Goal: Obtain resource: Obtain resource

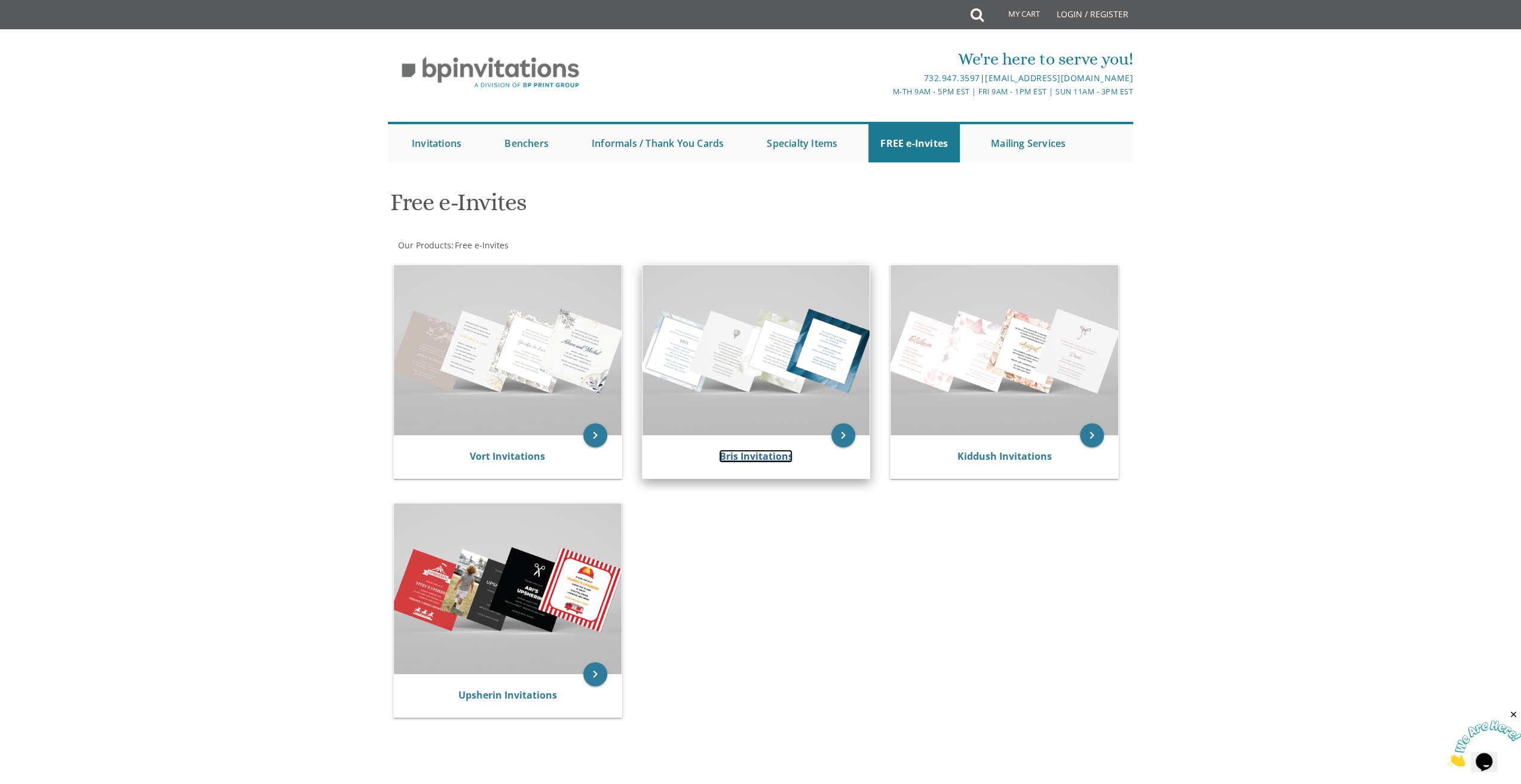
click at [769, 458] on link "Bris Invitations" at bounding box center [755, 456] width 73 height 13
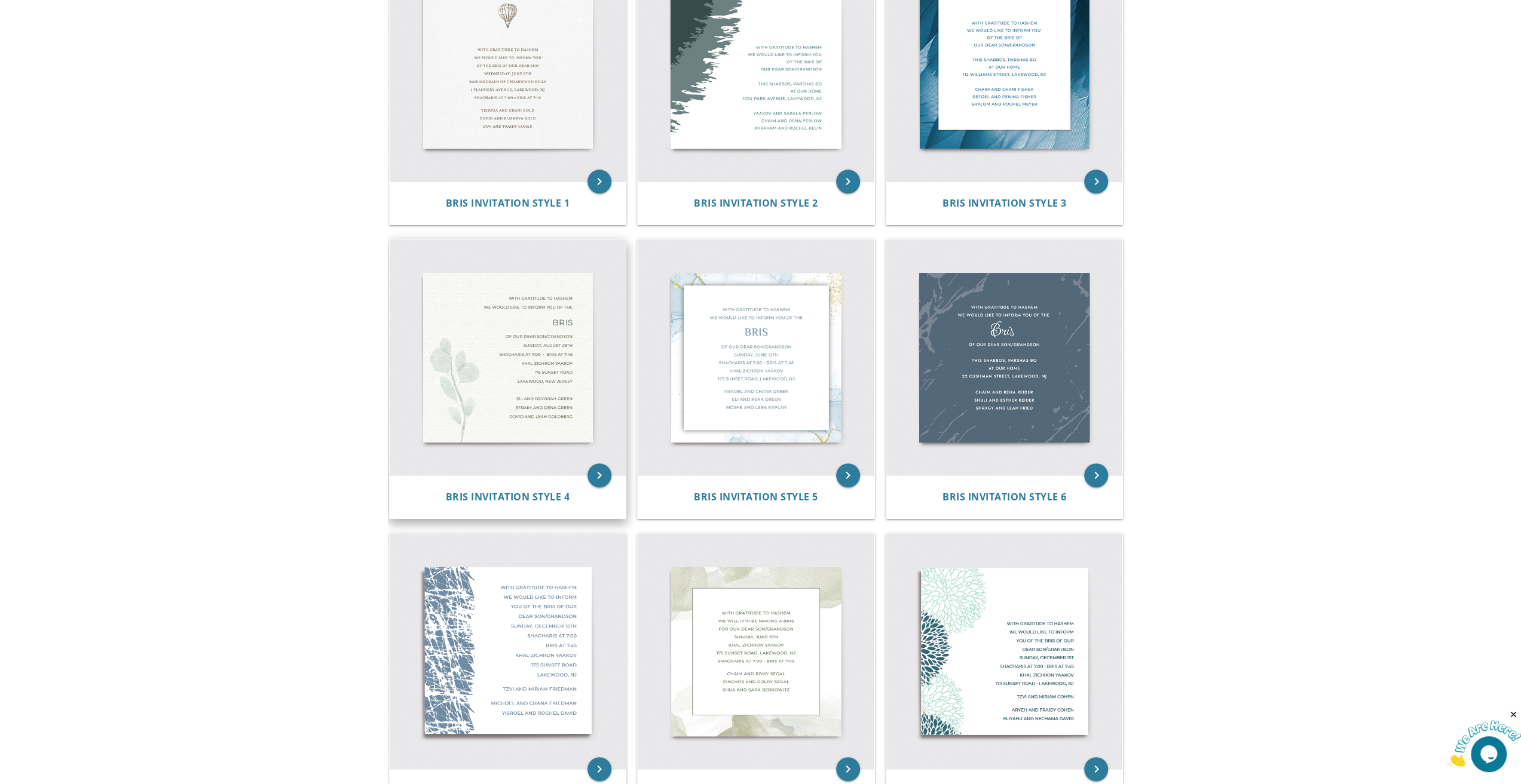
scroll to position [358, 0]
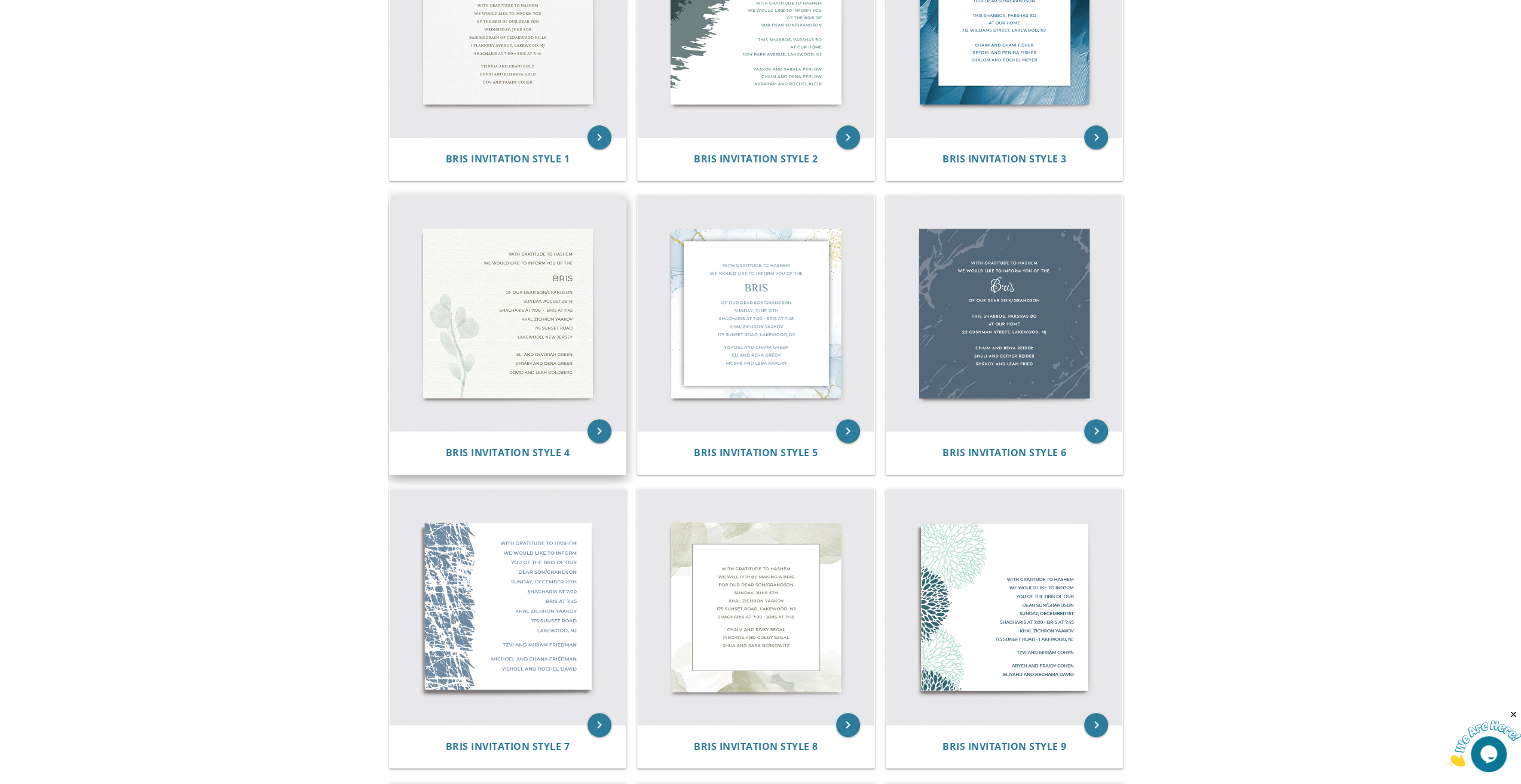
click at [528, 340] on img at bounding box center [508, 313] width 237 height 237
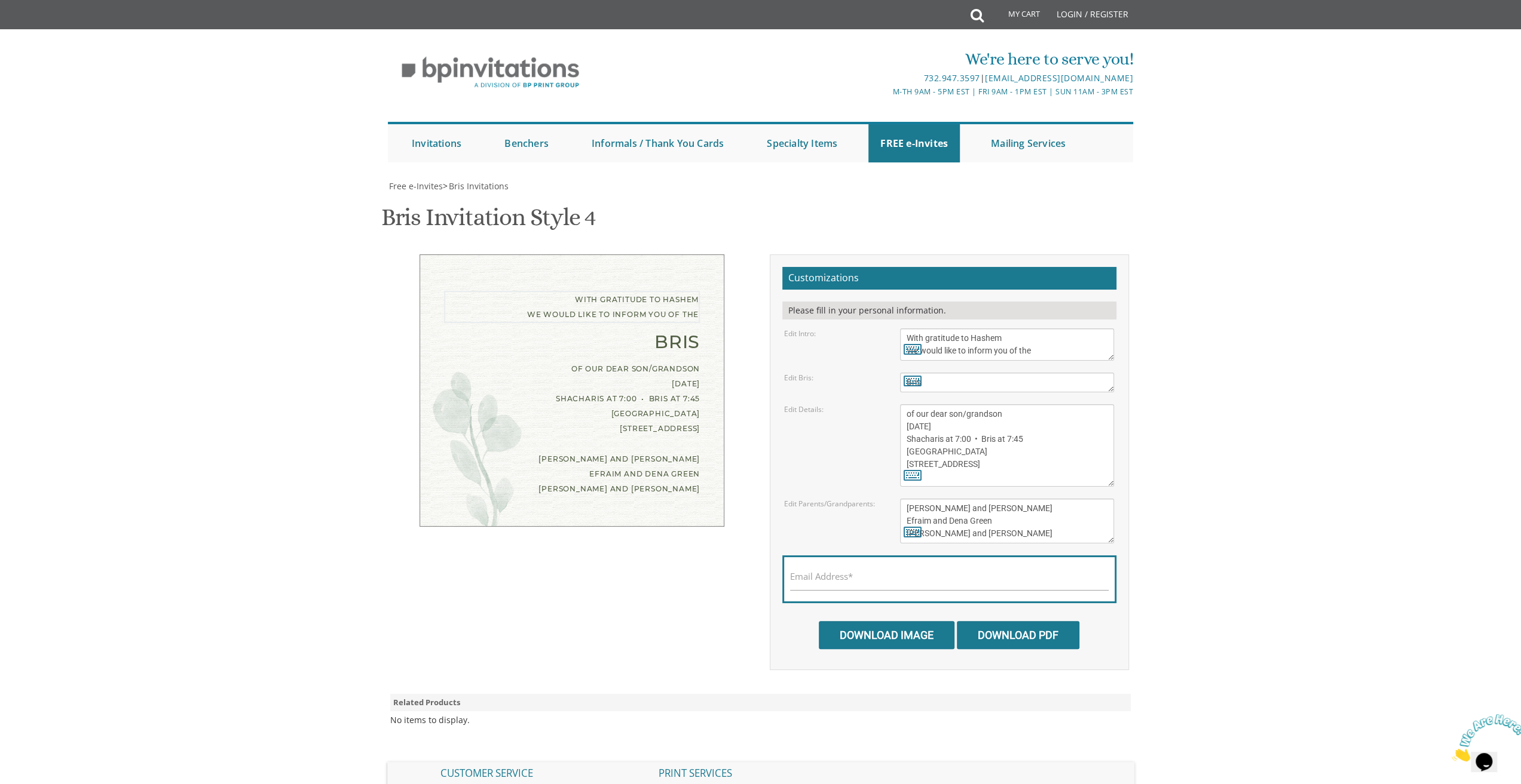
drag, startPoint x: 1060, startPoint y: 351, endPoint x: 877, endPoint y: 334, distance: 183.8
click at [877, 334] on div "Edit Intro: With gratitude to Hashem We would like to inform you of the" at bounding box center [948, 344] width 348 height 32
click at [948, 349] on textarea "With gratitude to Hashem We would like to inform you of the" at bounding box center [1007, 344] width 214 height 32
drag, startPoint x: 959, startPoint y: 355, endPoint x: 886, endPoint y: 344, distance: 73.8
click at [886, 344] on div "Edit Intro: With gratitude to Hashem We would like to inform you of the" at bounding box center [948, 344] width 348 height 32
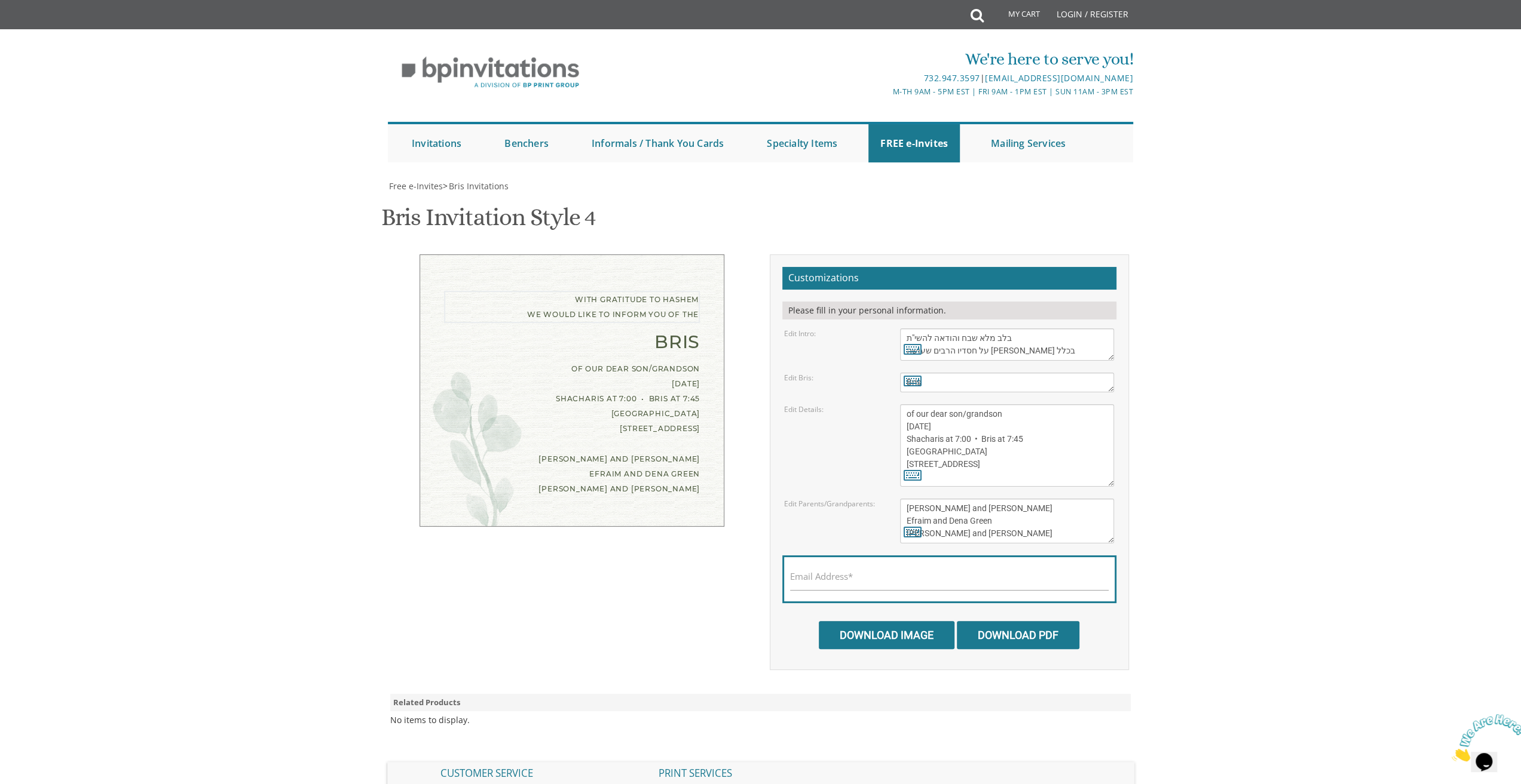
click at [1044, 352] on textarea "With gratitude to Hashem We would like to inform you of the" at bounding box center [1007, 344] width 214 height 32
type textarea "בלב מלא שבח והודאה להשי"ת על חסדיו הרבים שעושה עמי בכלל"
click at [944, 407] on textarea "of our dear son/grandson Sunday, August 28th Shacharis at 7:00 • Bris at 7:45 K…" at bounding box center [1007, 446] width 214 height 83
click at [917, 347] on icon at bounding box center [912, 348] width 18 height 16
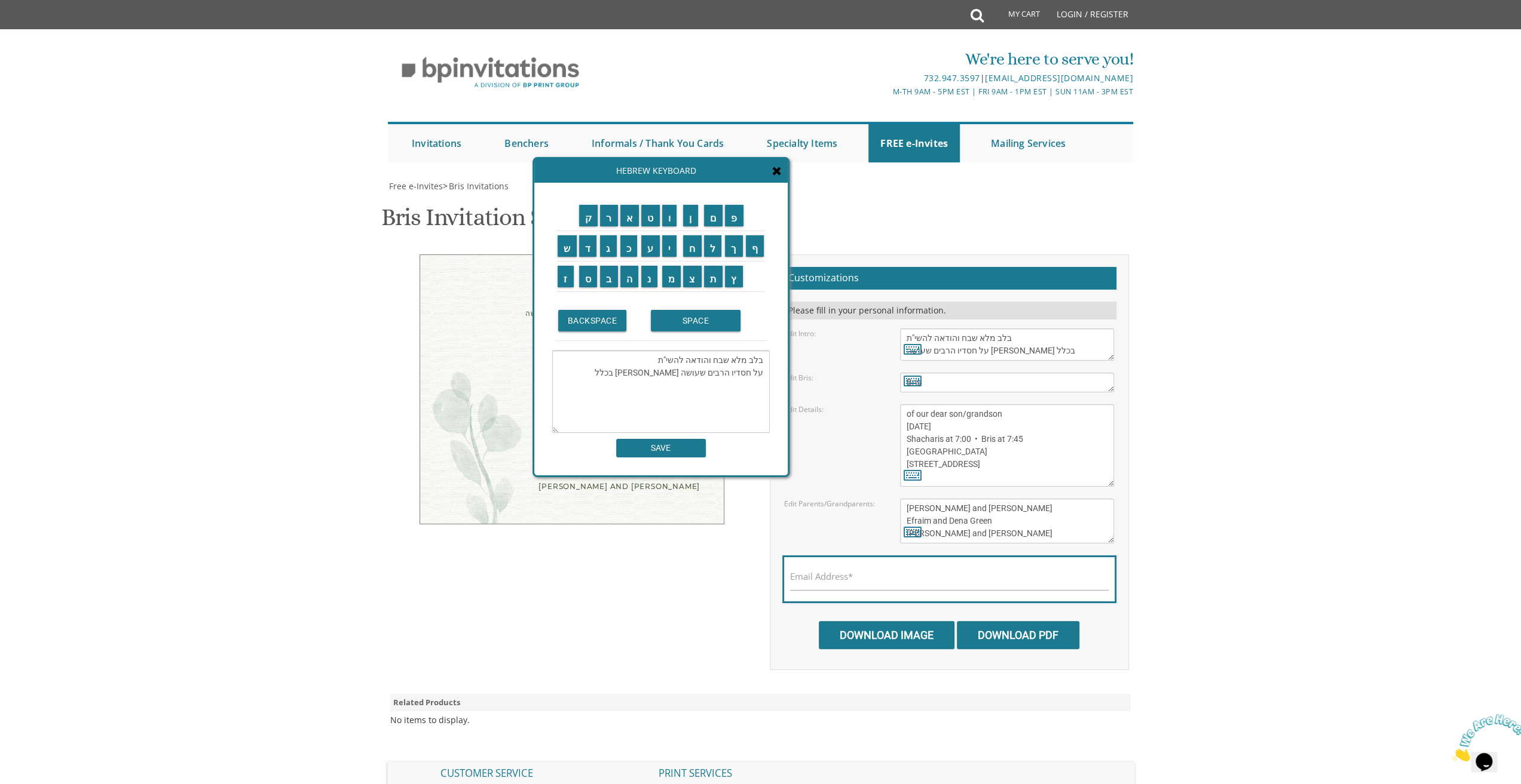
click at [606, 378] on textarea "בלב מלא שבח והודאה להשי"ת על חסדיו הרבים שעושה עמי בכלל" at bounding box center [661, 392] width 217 height 83
type textarea "בלב מלא שבח והודאה להשי"ת על חסדיו הרבים שעושה עמי בכלל ועל לידת בני בכורי בפרט…"
click at [665, 449] on input "SAVE" at bounding box center [661, 448] width 90 height 19
type textarea "בלב מלא שבח והודאה להשי"ת על חסדיו הרבים שעושה עמי בכלל ועל לידת בני בכורי בפרט…"
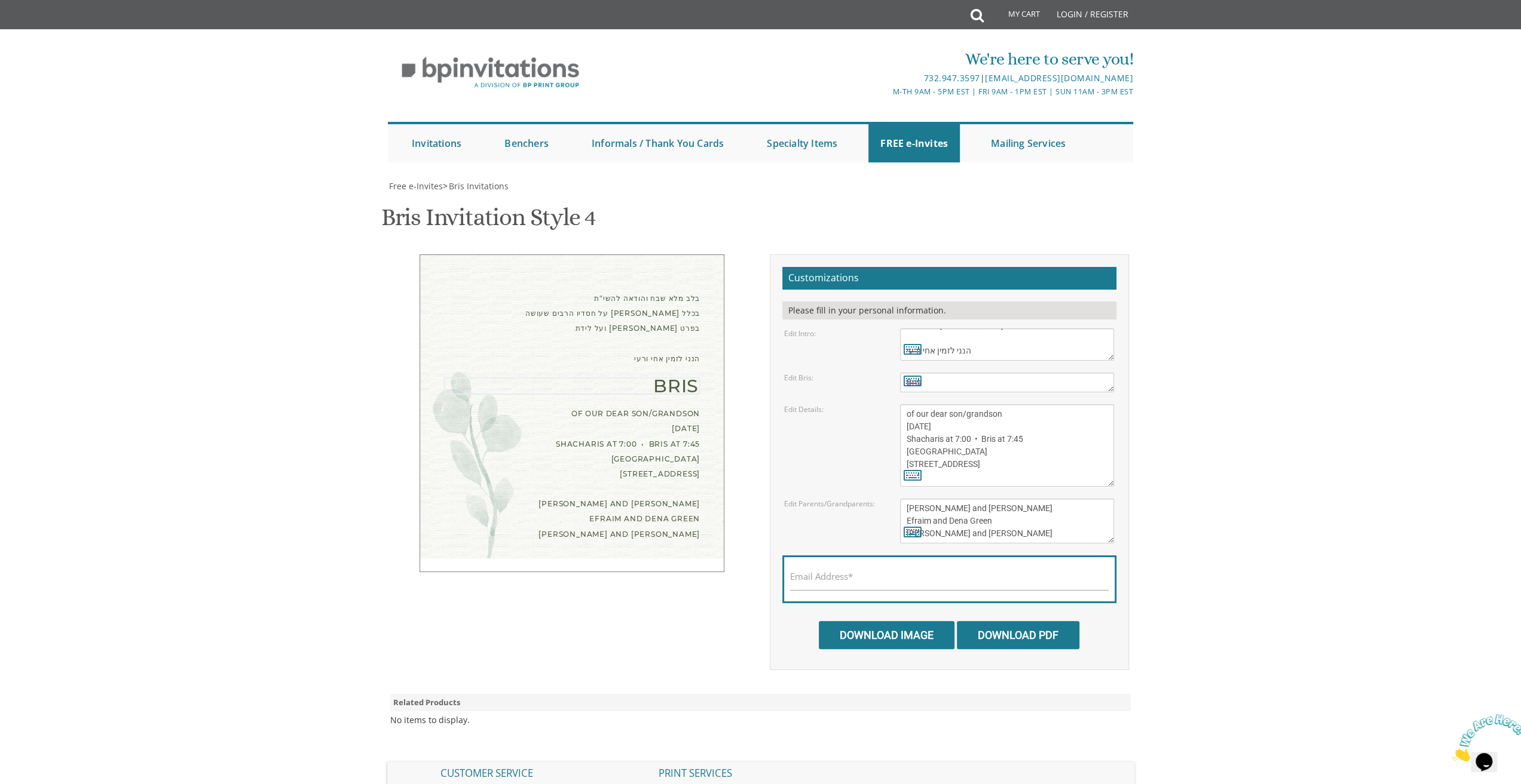
click at [940, 380] on textarea "Bris" at bounding box center [1007, 382] width 214 height 20
click at [913, 379] on icon at bounding box center [912, 380] width 18 height 16
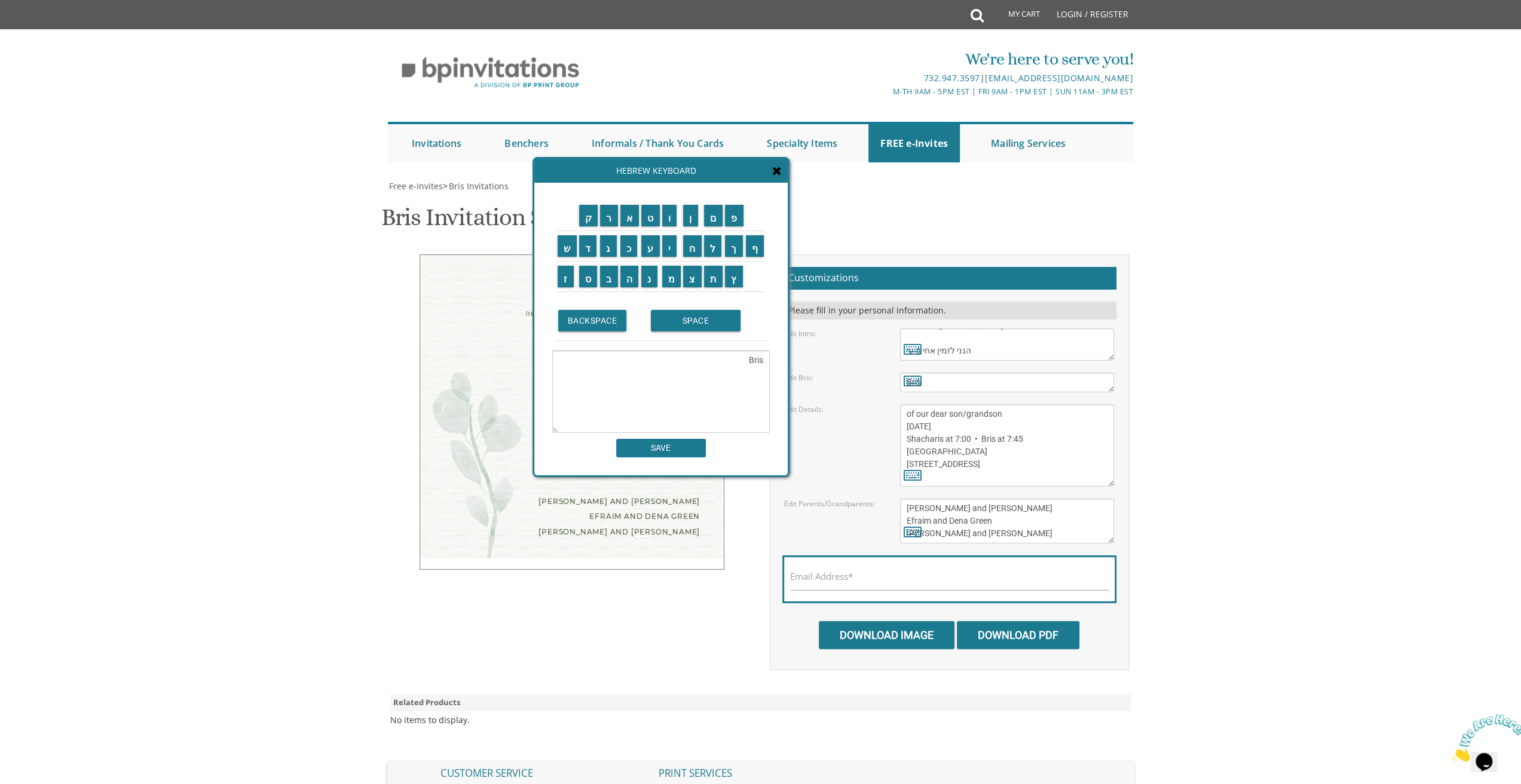
click at [737, 357] on textarea "Bris" at bounding box center [661, 392] width 217 height 83
type textarea "B"
type textarea "לשלום זכר"
click at [680, 447] on input "SAVE" at bounding box center [661, 448] width 90 height 19
type textarea "לשלום זכר"
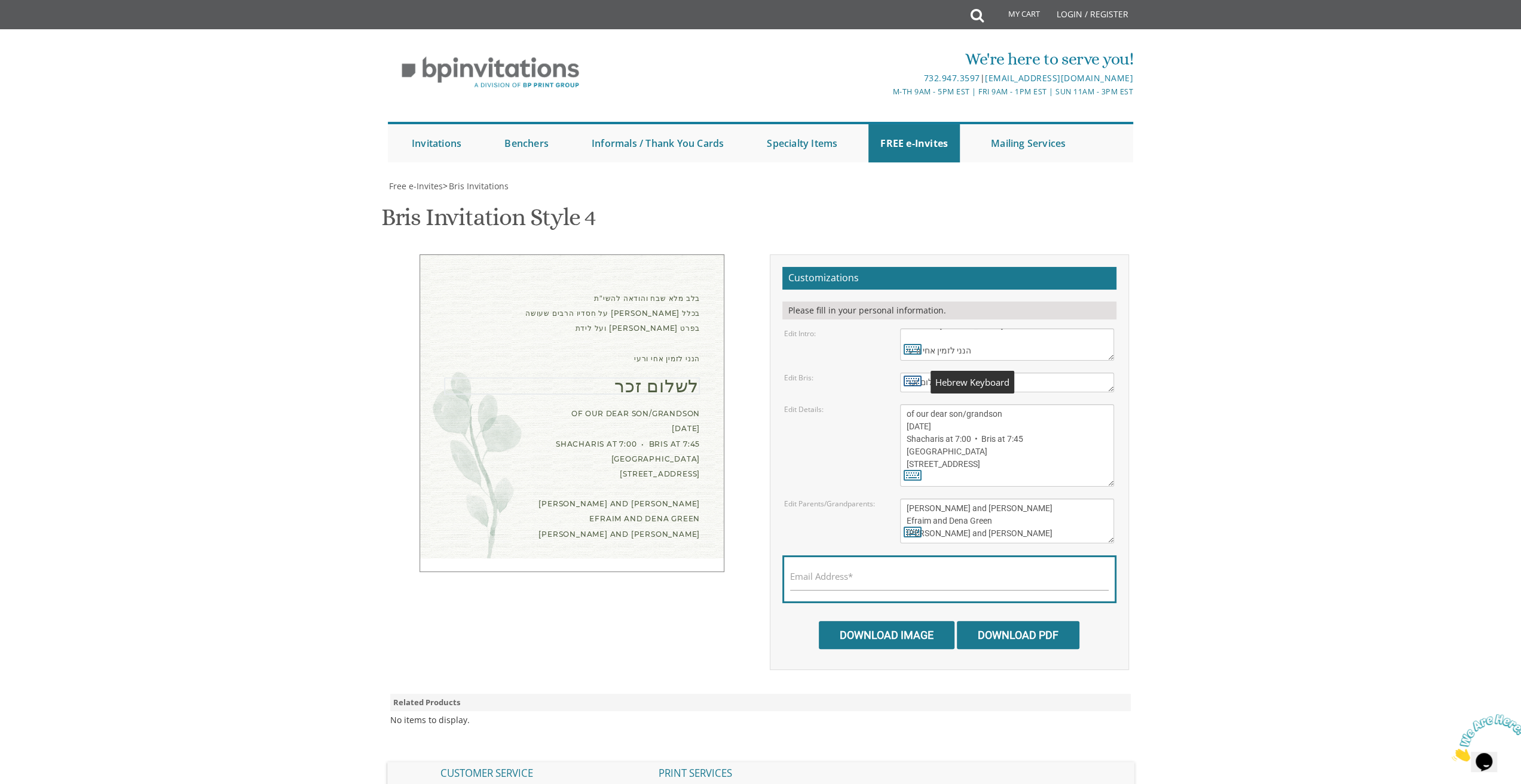
click at [912, 380] on icon at bounding box center [912, 380] width 18 height 16
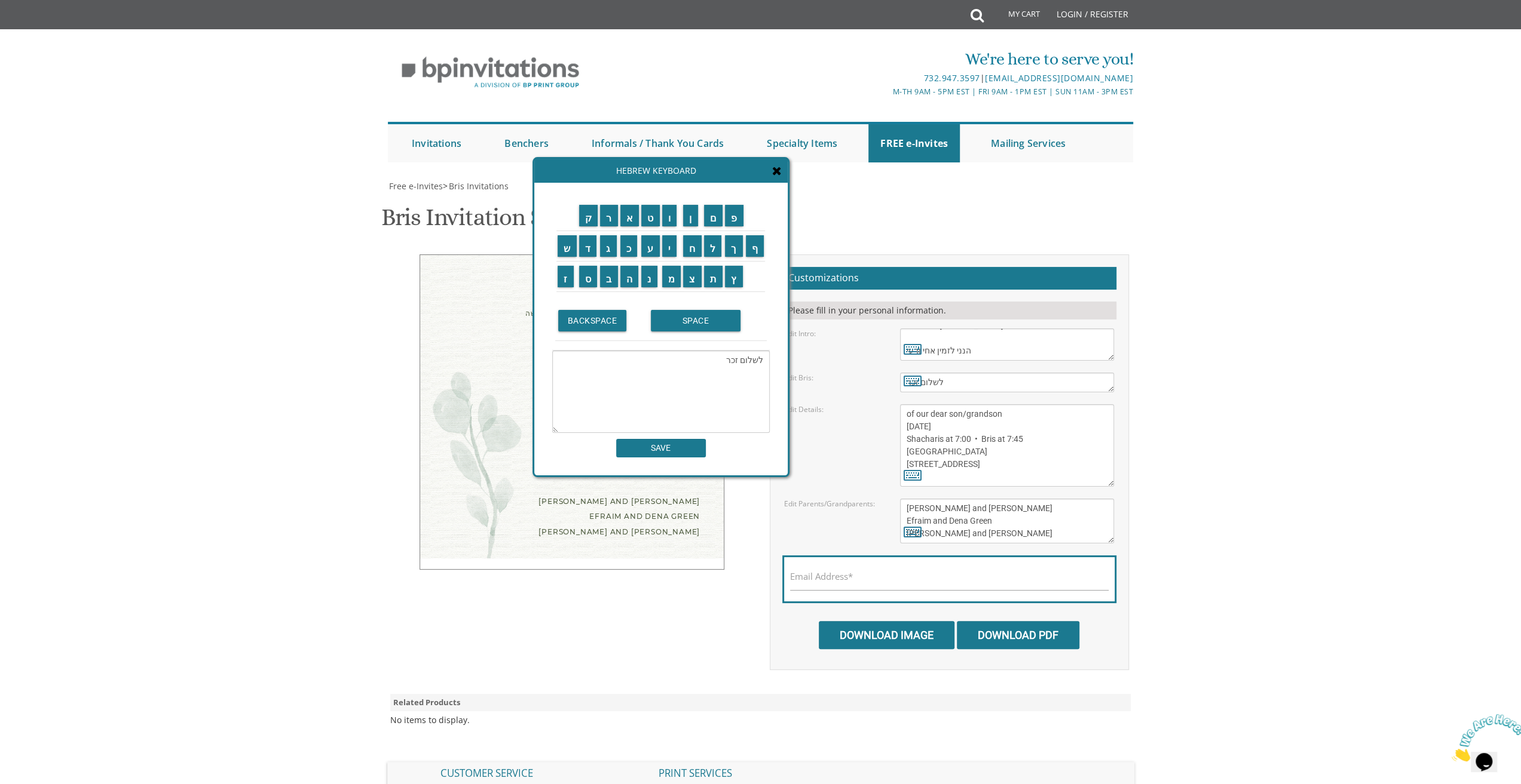
click at [759, 362] on textarea "לשלום זכר" at bounding box center [661, 392] width 217 height 83
click at [759, 362] on textarea "לשלום זכר" at bounding box center [661, 392] width 217 height 83
click at [719, 362] on textarea "ל'שלום זכר" at bounding box center [661, 392] width 217 height 83
click at [761, 360] on textarea "ל'שלום זכר'" at bounding box center [661, 392] width 217 height 83
type textarea "ל 'שלום זכר'"
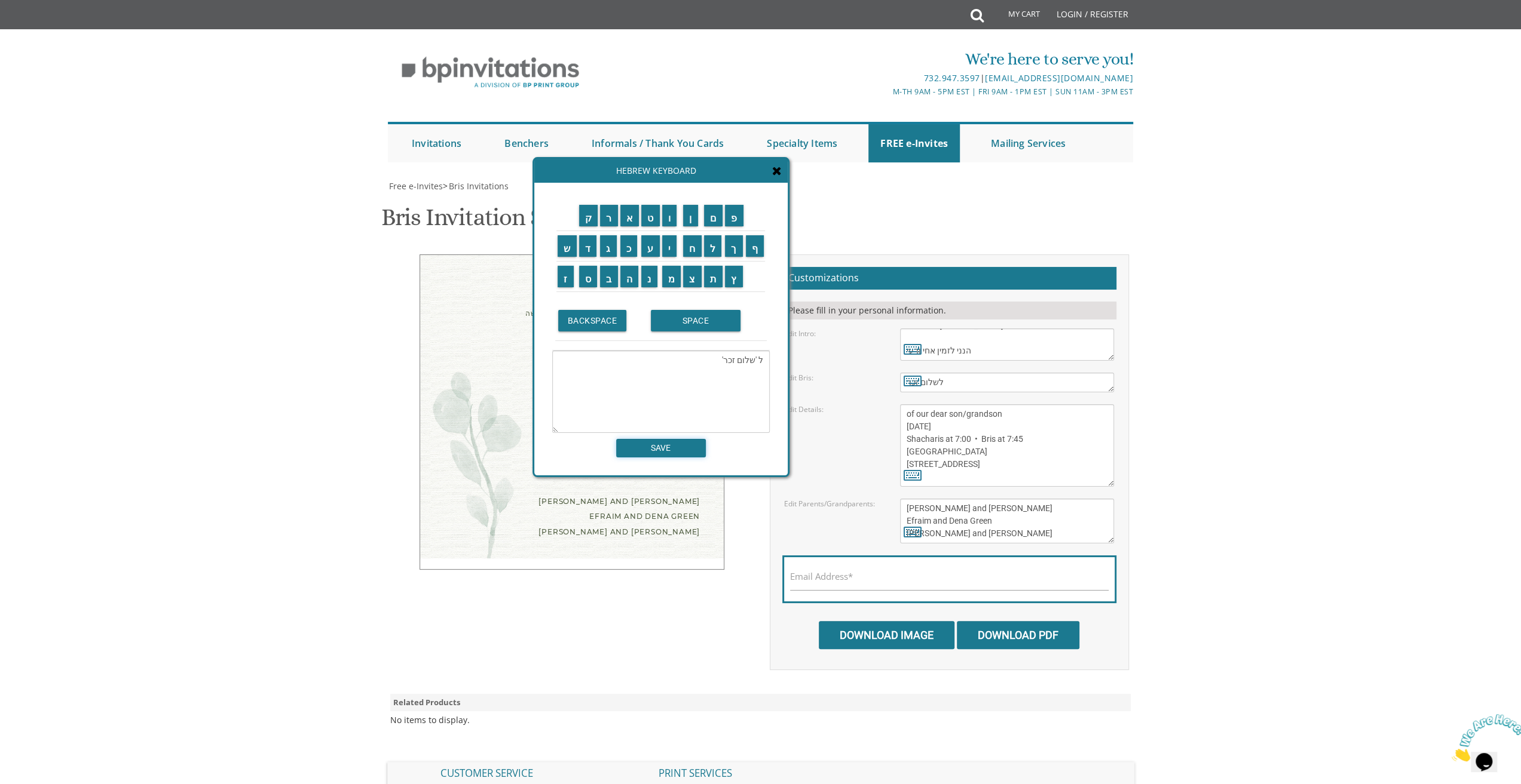
click at [659, 449] on input "SAVE" at bounding box center [661, 448] width 90 height 19
type textarea "ל 'שלום זכר'"
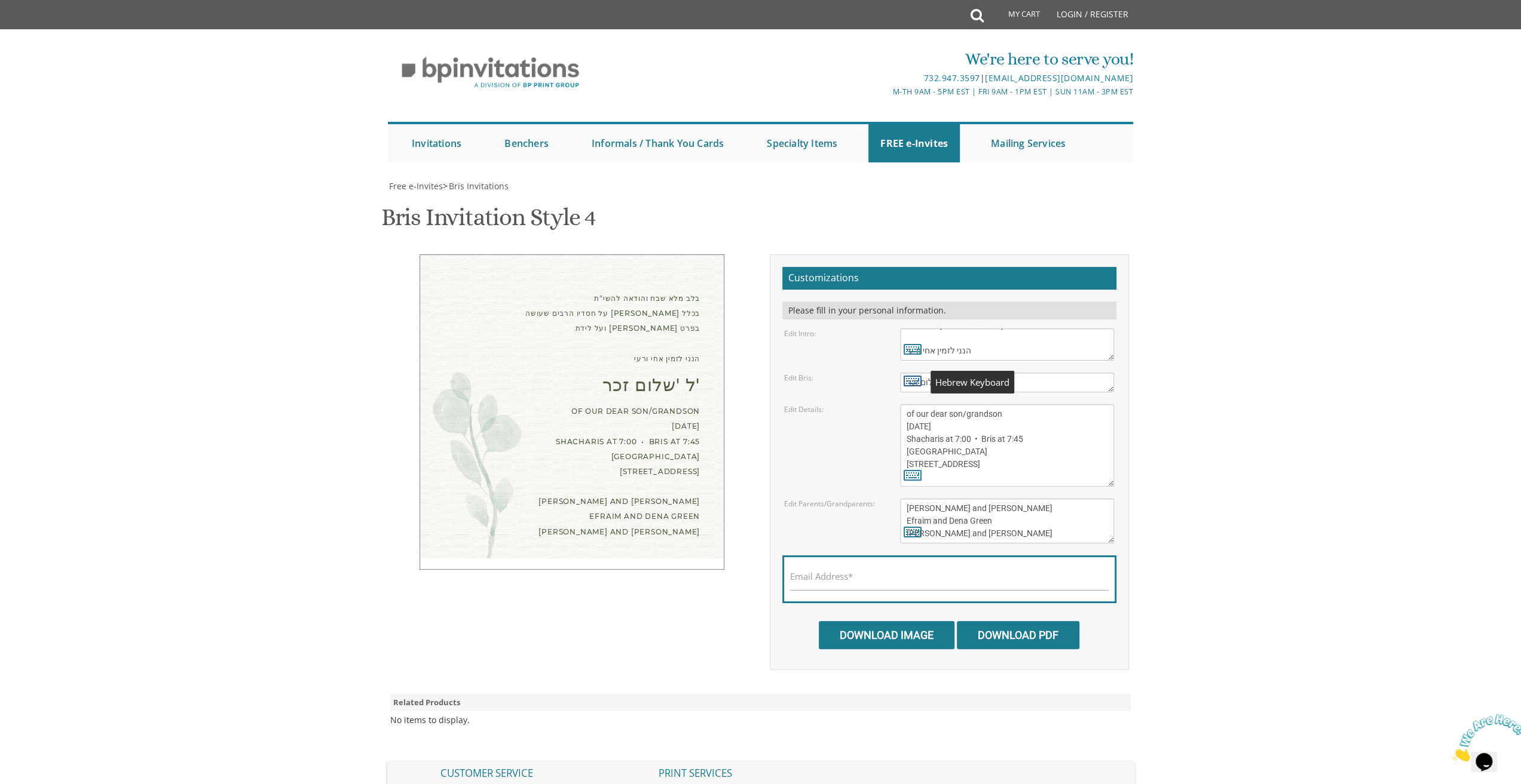
click at [907, 382] on icon at bounding box center [912, 380] width 18 height 16
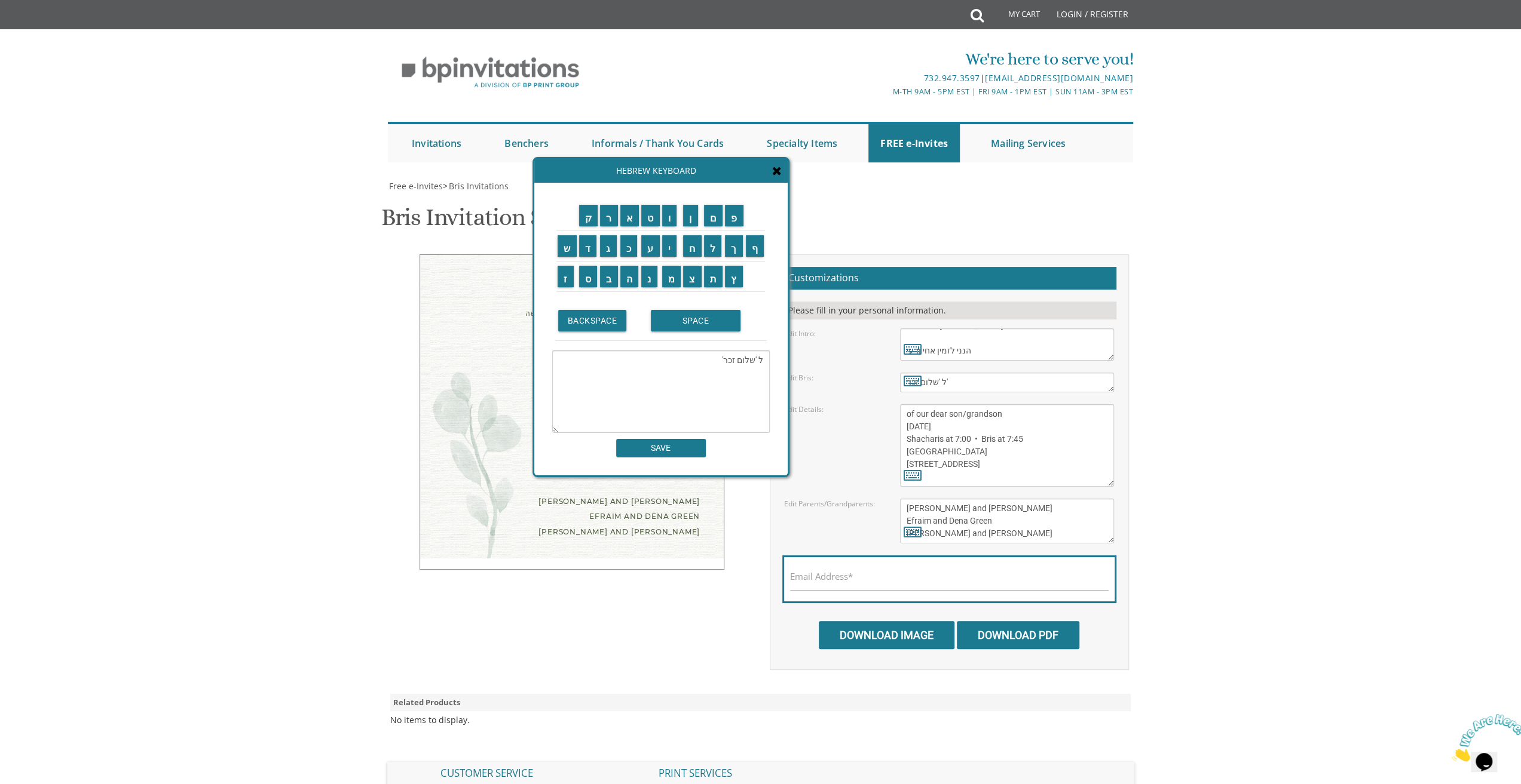
click at [758, 362] on textarea "ל 'שלום זכר'" at bounding box center [661, 392] width 217 height 83
type textarea "ל'שלום זכר'"
click at [653, 446] on input "SAVE" at bounding box center [661, 448] width 90 height 19
type textarea "ל'שלום זכר'"
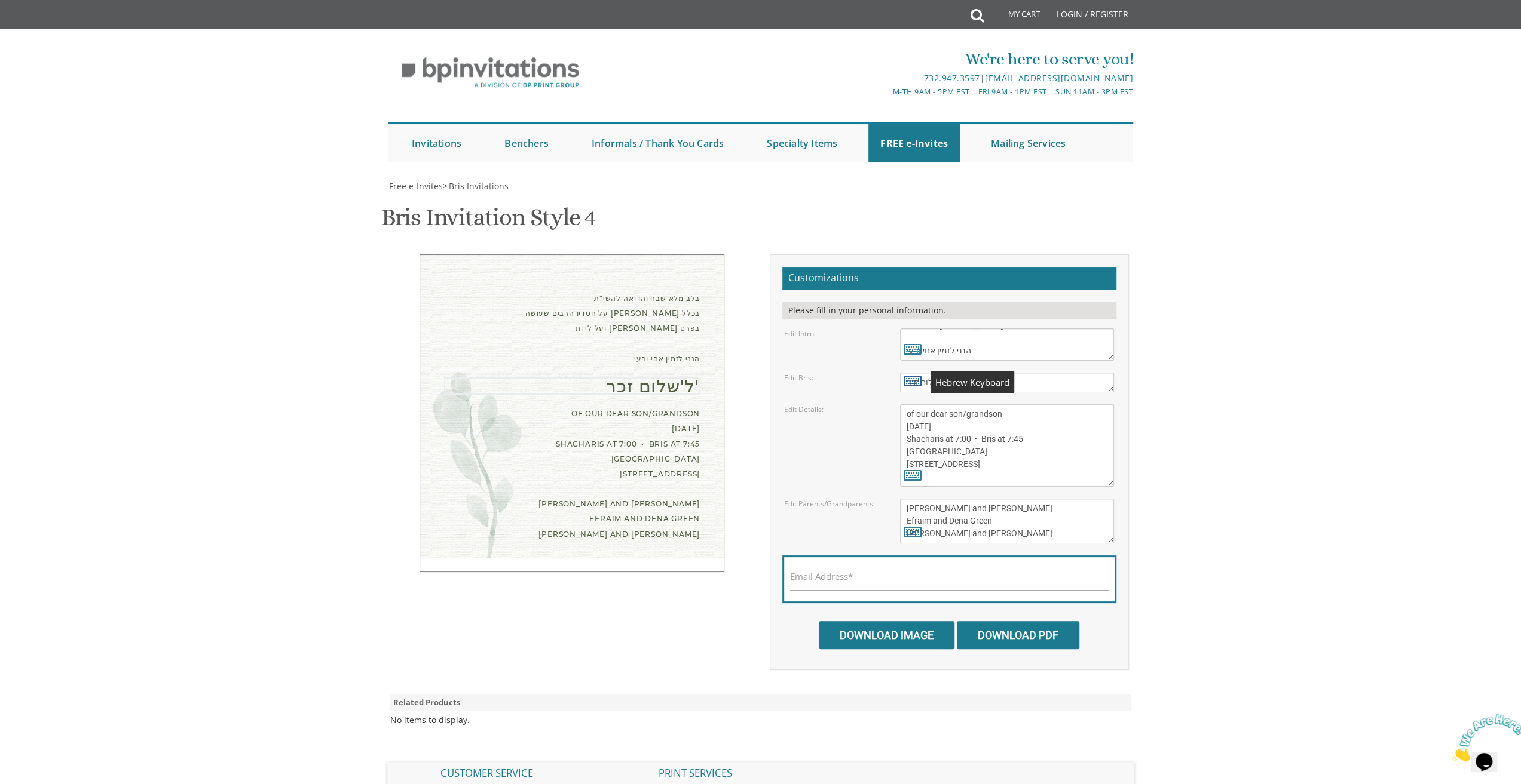
click at [912, 378] on icon at bounding box center [912, 380] width 18 height 16
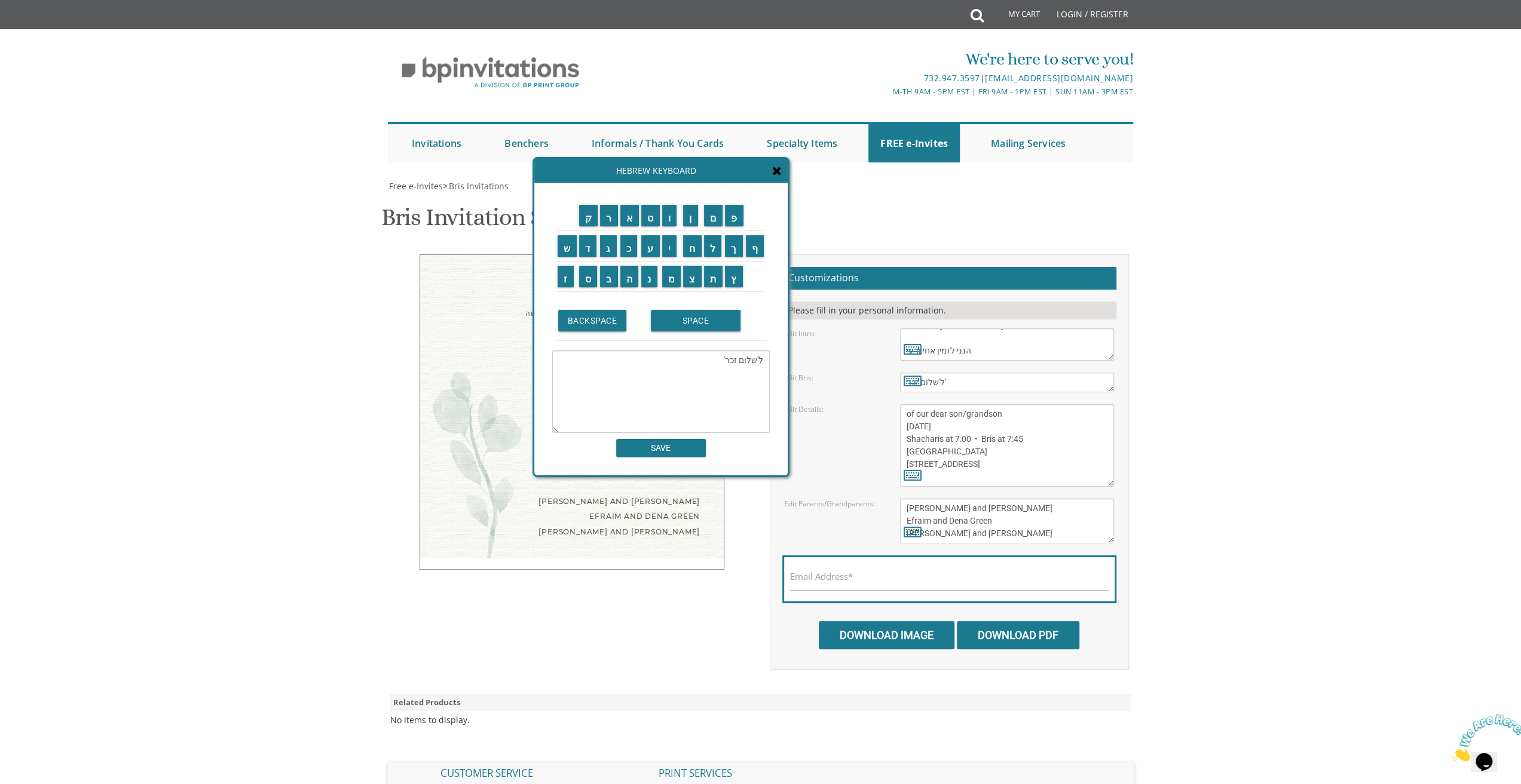
click at [721, 365] on textarea "ל'שלום זכר'" at bounding box center [661, 392] width 217 height 83
type textarea "לשלום זכר"
click at [677, 444] on input "SAVE" at bounding box center [661, 448] width 90 height 19
type textarea "לשלום זכר"
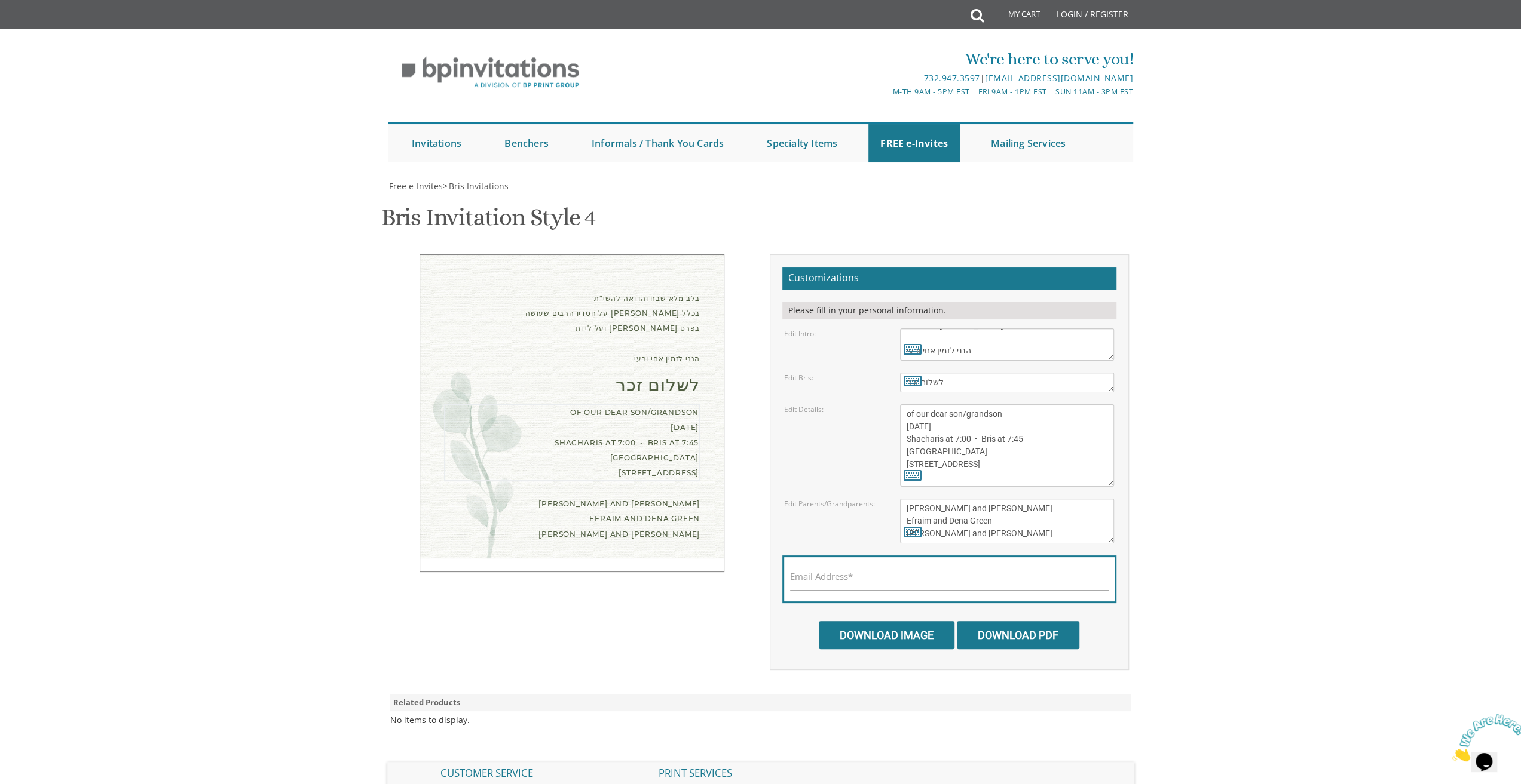
drag, startPoint x: 1015, startPoint y: 475, endPoint x: 851, endPoint y: 387, distance: 186.1
click at [851, 387] on form "Customizations Please fill in your personal information. Edit Intro: With grati…" at bounding box center [949, 458] width 334 height 383
click at [907, 477] on icon at bounding box center [912, 474] width 18 height 16
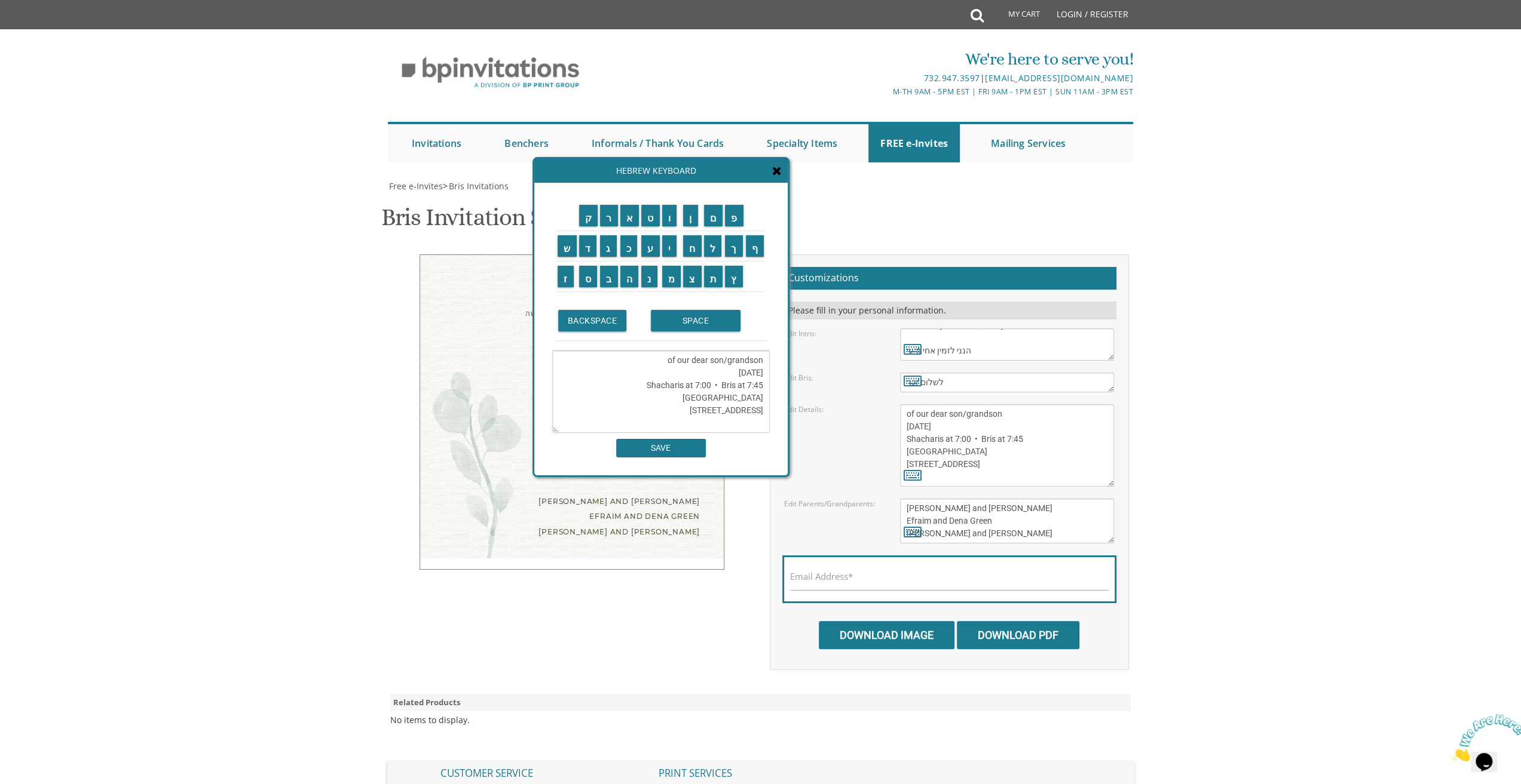
click at [664, 351] on textarea "of our dear son/grandson Sunday, August 28th Shacharis at 7:00 • Bris at 7:45 K…" at bounding box center [661, 392] width 217 height 83
click at [702, 391] on textarea "of our dear son/grandson Sunday, August 28th Shacharis at 7:00 • Bris at 7:45 K…" at bounding box center [661, 392] width 217 height 83
click at [702, 390] on textarea "of our dear son/grandson Sunday, August 28th Shacharis at 7:00 • Bris at 7:45 K…" at bounding box center [661, 392] width 217 height 83
click at [702, 389] on textarea "of our dear son/grandson Sunday, August 28th Shacharis at 7:00 • Bris at 7:45 K…" at bounding box center [661, 392] width 217 height 83
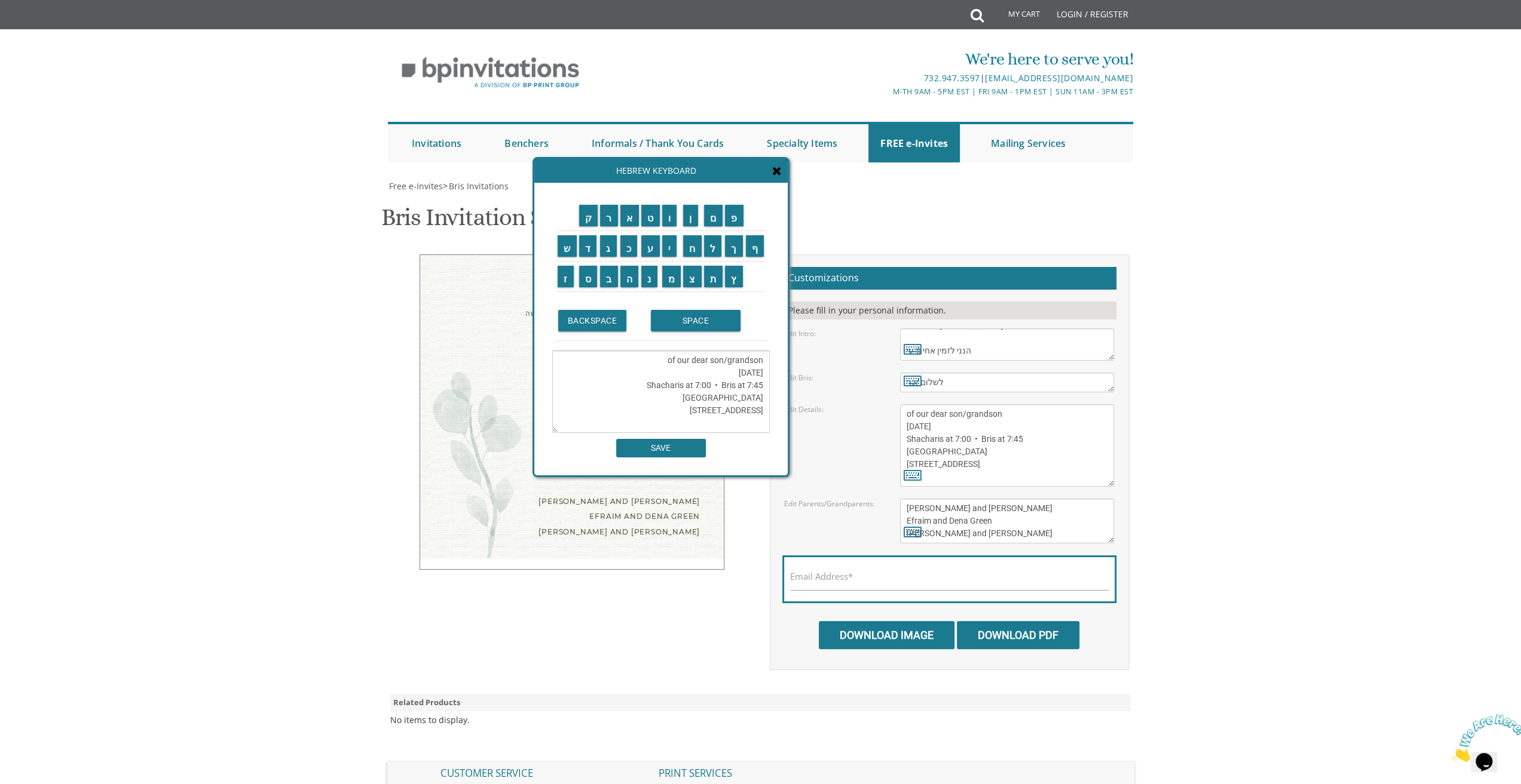
click at [649, 358] on textarea "of our dear son/grandson Sunday, August 28th Shacharis at 7:00 • Bris at 7:45 K…" at bounding box center [661, 392] width 217 height 83
type textarea "o"
click at [748, 398] on textarea "שיתקיים אי"ה בליל שבת קודש (פרשת שופטים) בבית מו"ח 131 Flintlock Driv" at bounding box center [661, 392] width 217 height 83
click at [676, 397] on textarea "שיתקיים אי"ה בליל שבת קודש (פרשת שופטים) בבית מו"ח 131 Flintlock Driv" at bounding box center [661, 392] width 217 height 83
type textarea "שיתקיים אי"ה בליל שבת קודש (פרשת שופטים) בבית מו"ח 131 Flintlock Drive"
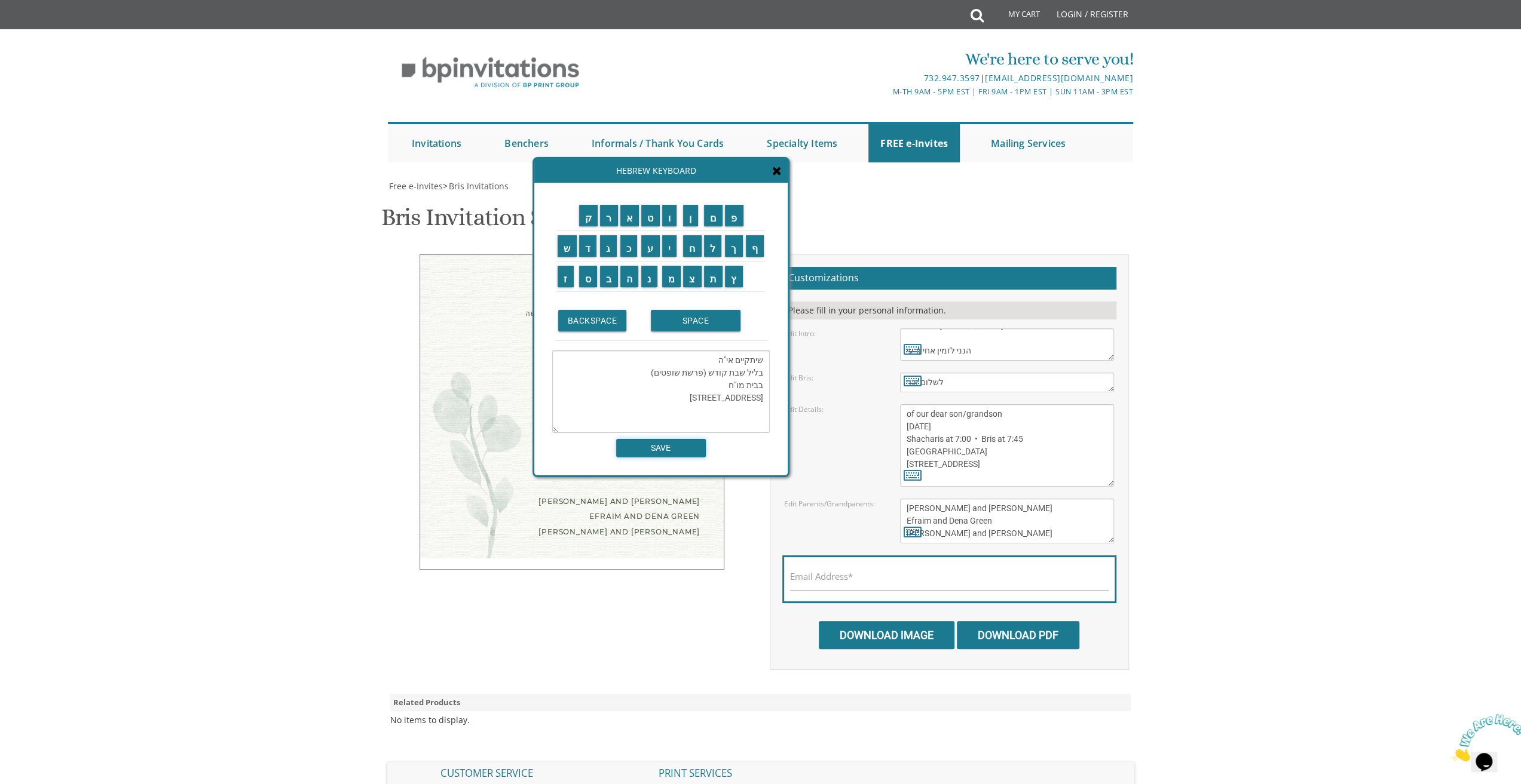
click at [648, 446] on input "SAVE" at bounding box center [661, 448] width 90 height 19
type textarea "שיתקיים אי"ה בליל שבת קודש (פרשת שופטים) בבית מו"ח 131 Flintlock Drive"
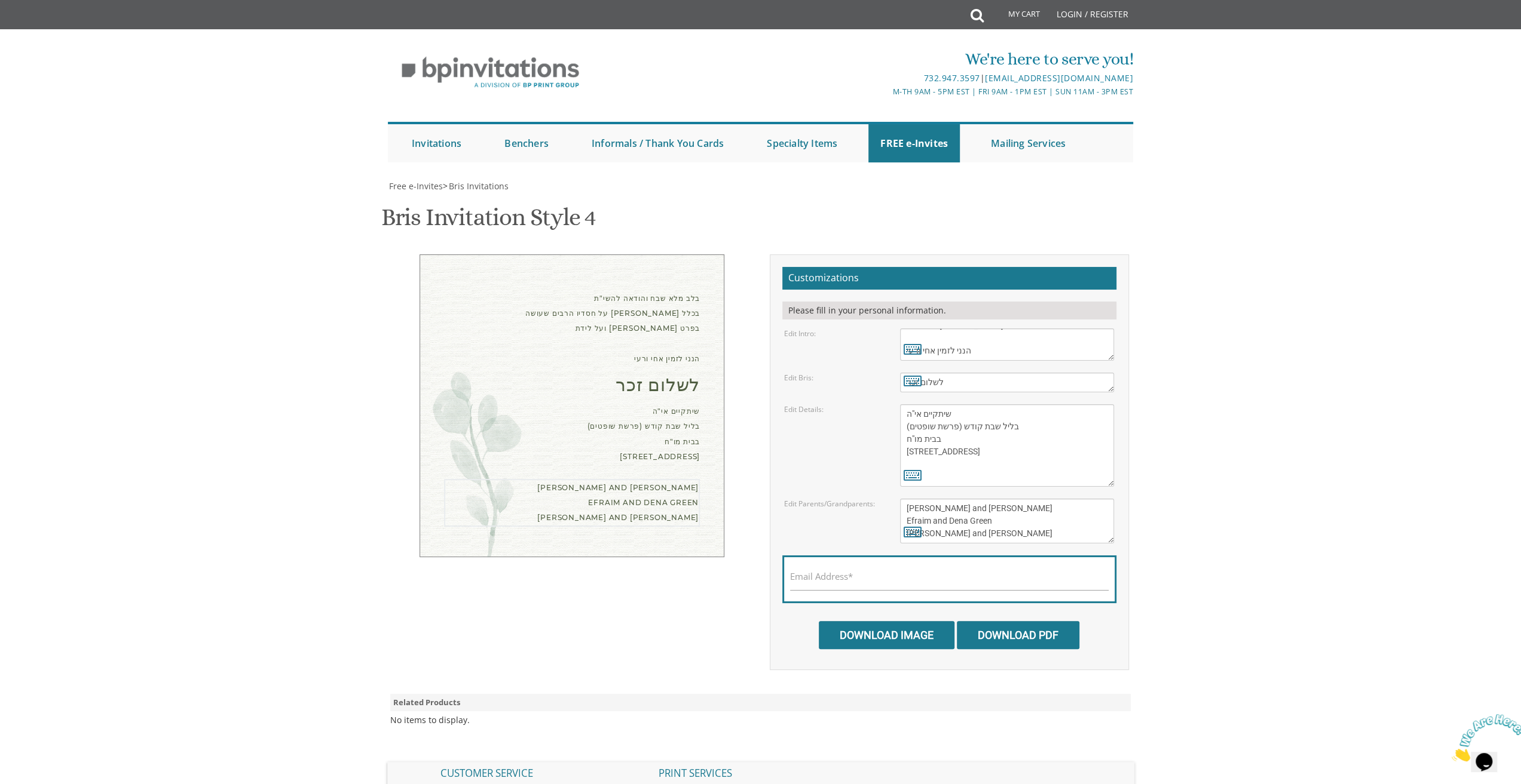
drag, startPoint x: 1013, startPoint y: 527, endPoint x: 823, endPoint y: 500, distance: 191.9
click at [823, 500] on div "Edit Parents/Grandparents: Eli and Devorah Green Efraim and Dena Green Dovid an…" at bounding box center [948, 521] width 348 height 45
type textarea "t"
click at [902, 510] on textarea "Eli and Devorah Green Efraim and Dena Green Dovid and Leah Goldberg" at bounding box center [1007, 521] width 214 height 45
click at [855, 576] on input "Email Address*" at bounding box center [949, 583] width 319 height 15
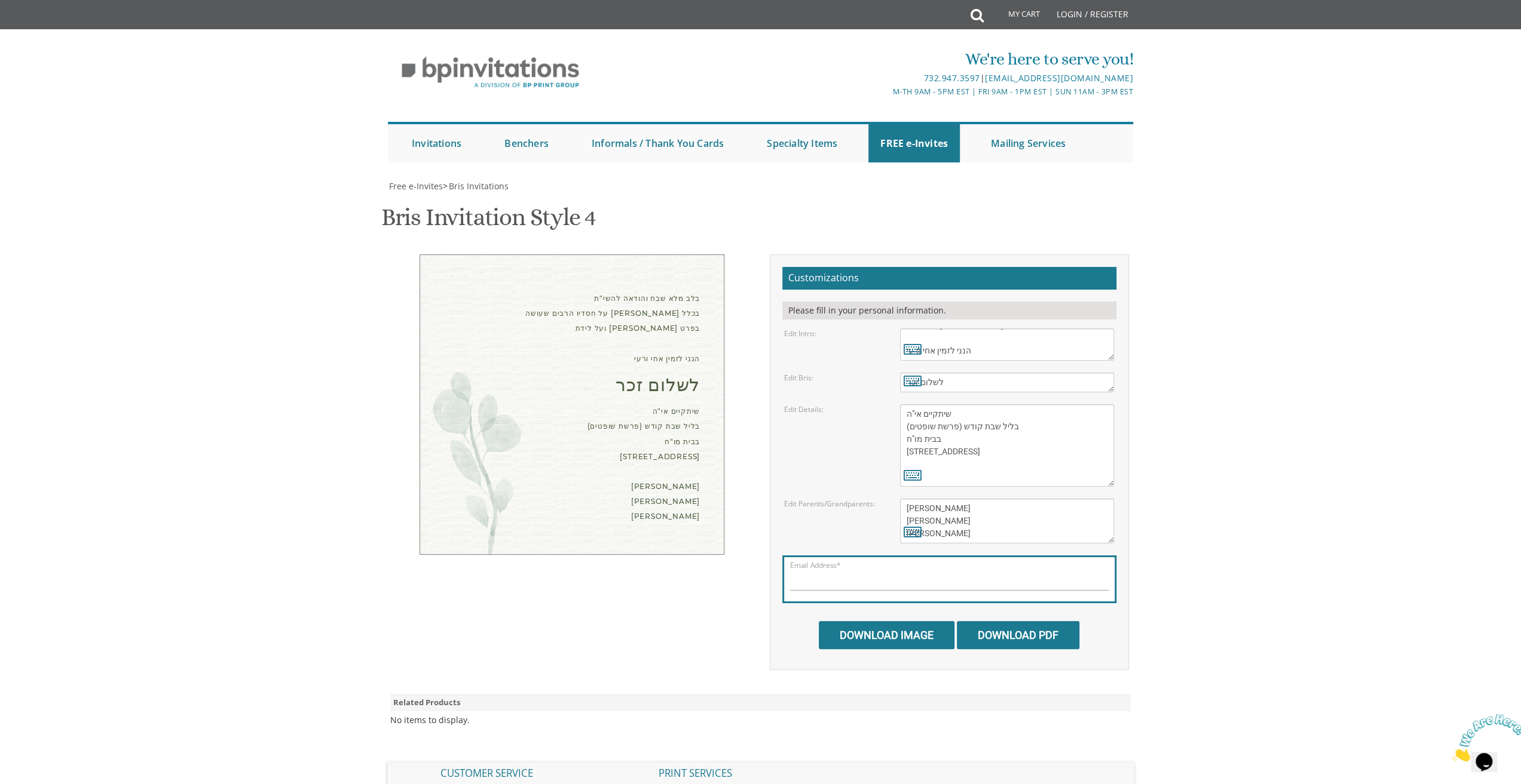
click at [998, 510] on textarea "Eli and Devorah Green Efraim and Dena Green Dovid and Leah Goldberg" at bounding box center [1007, 521] width 214 height 45
click at [1010, 530] on textarea "Eli and Devorah Green Efraim and Dena Green Dovid and Leah Goldberg" at bounding box center [1007, 521] width 214 height 45
click at [997, 506] on textarea "Eli and Devorah Green Efraim and Dena Green Dovid and Leah Goldberg" at bounding box center [1007, 521] width 214 height 45
click at [969, 582] on input "Email Address*" at bounding box center [949, 583] width 319 height 15
click at [989, 519] on textarea "Eli and Devorah Green Efraim and Dena Green Dovid and Leah Goldberg" at bounding box center [1007, 521] width 214 height 45
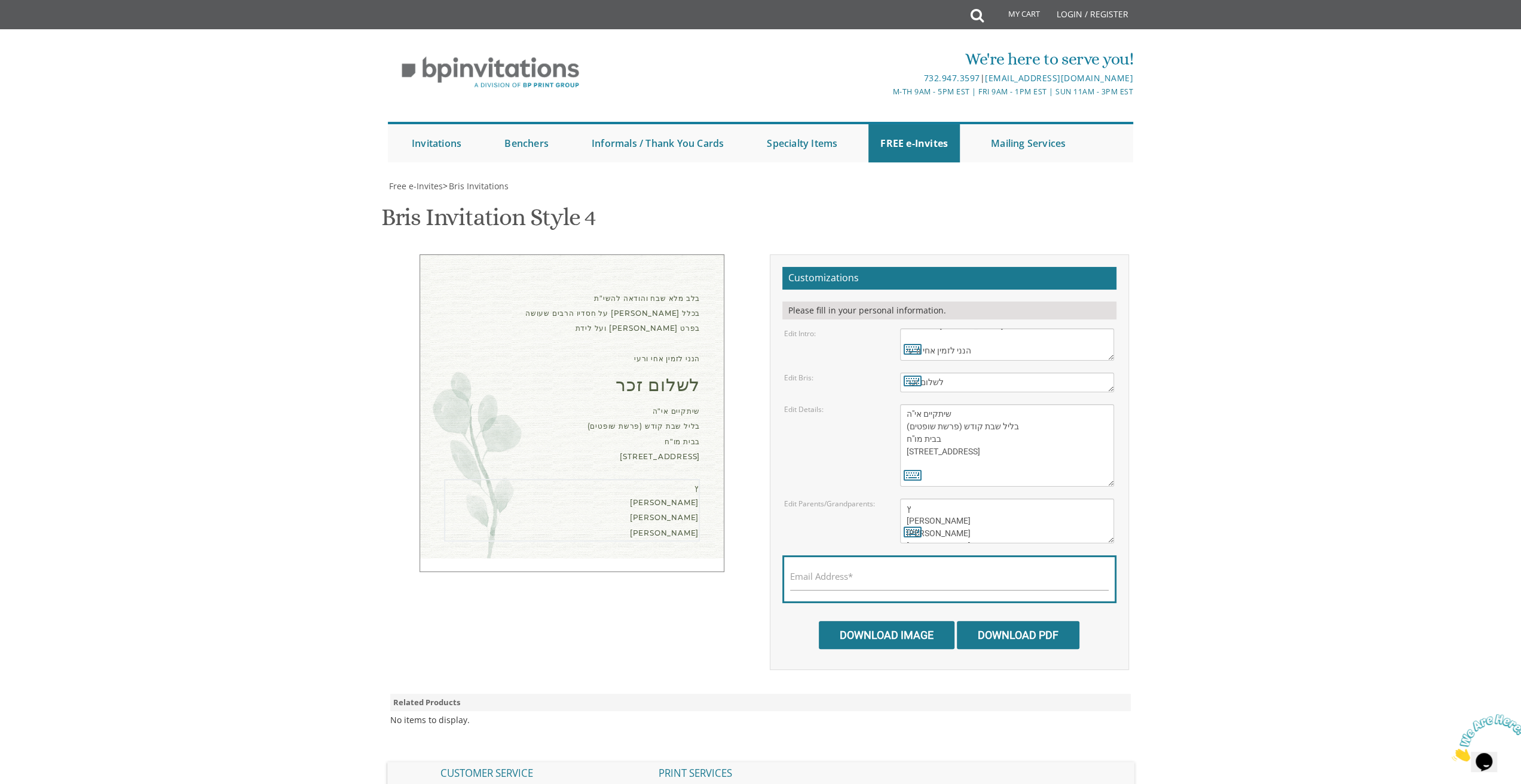
click at [962, 508] on textarea "Eli and Devorah Green Efraim and Dena Green Dovid and Leah Goldberg" at bounding box center [1007, 521] width 214 height 45
click at [990, 510] on textarea "Eli and Devorah Green Efraim and Dena Green Dovid and Leah Goldberg" at bounding box center [1007, 521] width 214 height 45
type textarea "אלימלך הכהן קאהן יעקב הכהן קאהן זאב ראטה"
click at [960, 573] on div "Email Address*" at bounding box center [949, 579] width 334 height 48
drag, startPoint x: 993, startPoint y: 340, endPoint x: 889, endPoint y: 342, distance: 104.0
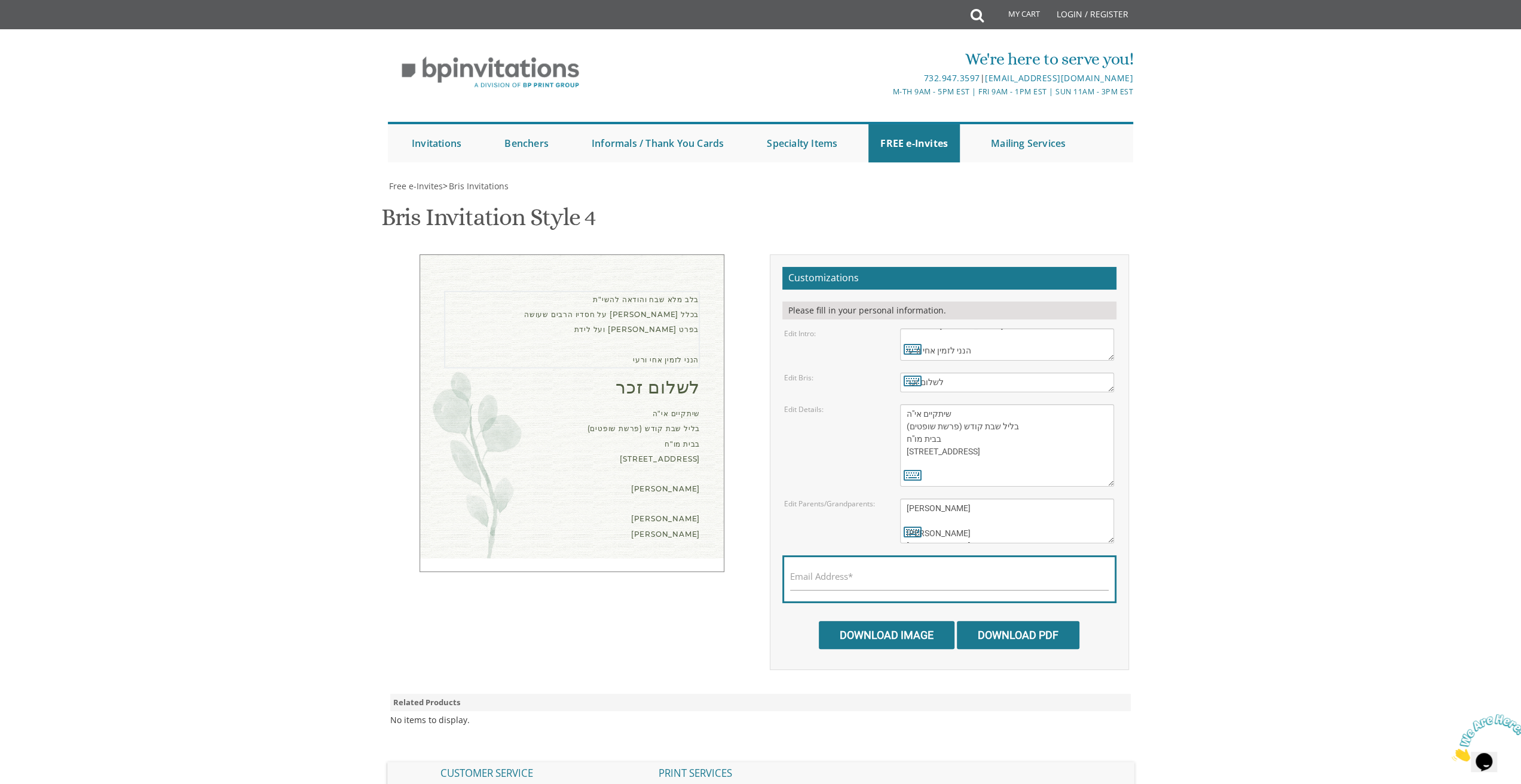
click at [888, 342] on div "Edit Intro: With gratitude to Hashem We would like to inform you of the" at bounding box center [948, 344] width 348 height 32
click at [916, 347] on icon at bounding box center [912, 348] width 18 height 16
type textarea "בלב מלא שבח והודאה להשי"ת על חסדיו הרבים שעושה עמי בכלל ועל לידת בני בכורי בפרט…"
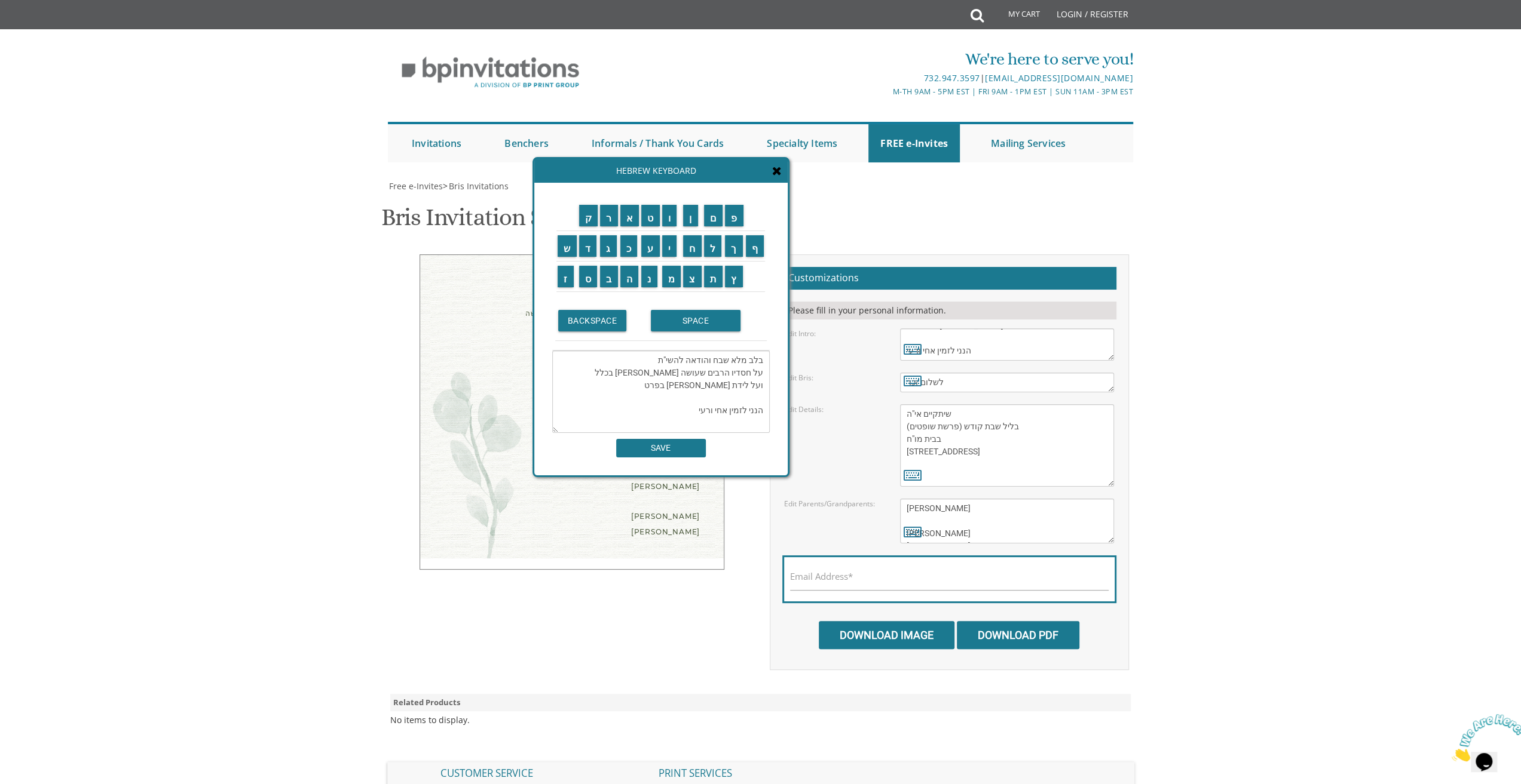
drag, startPoint x: 762, startPoint y: 362, endPoint x: 648, endPoint y: 413, distance: 124.9
click at [648, 413] on textarea "בלב מלא שבח והודאה להשי"ת על חסדיו הרבים שעושה עמי בכלל ועל לידת בני בכורי בפרט…" at bounding box center [661, 392] width 217 height 83
click at [979, 382] on textarea "Bris" at bounding box center [1007, 382] width 214 height 20
click at [979, 383] on textarea "Bris" at bounding box center [1007, 382] width 214 height 20
click at [776, 167] on icon at bounding box center [777, 170] width 9 height 12
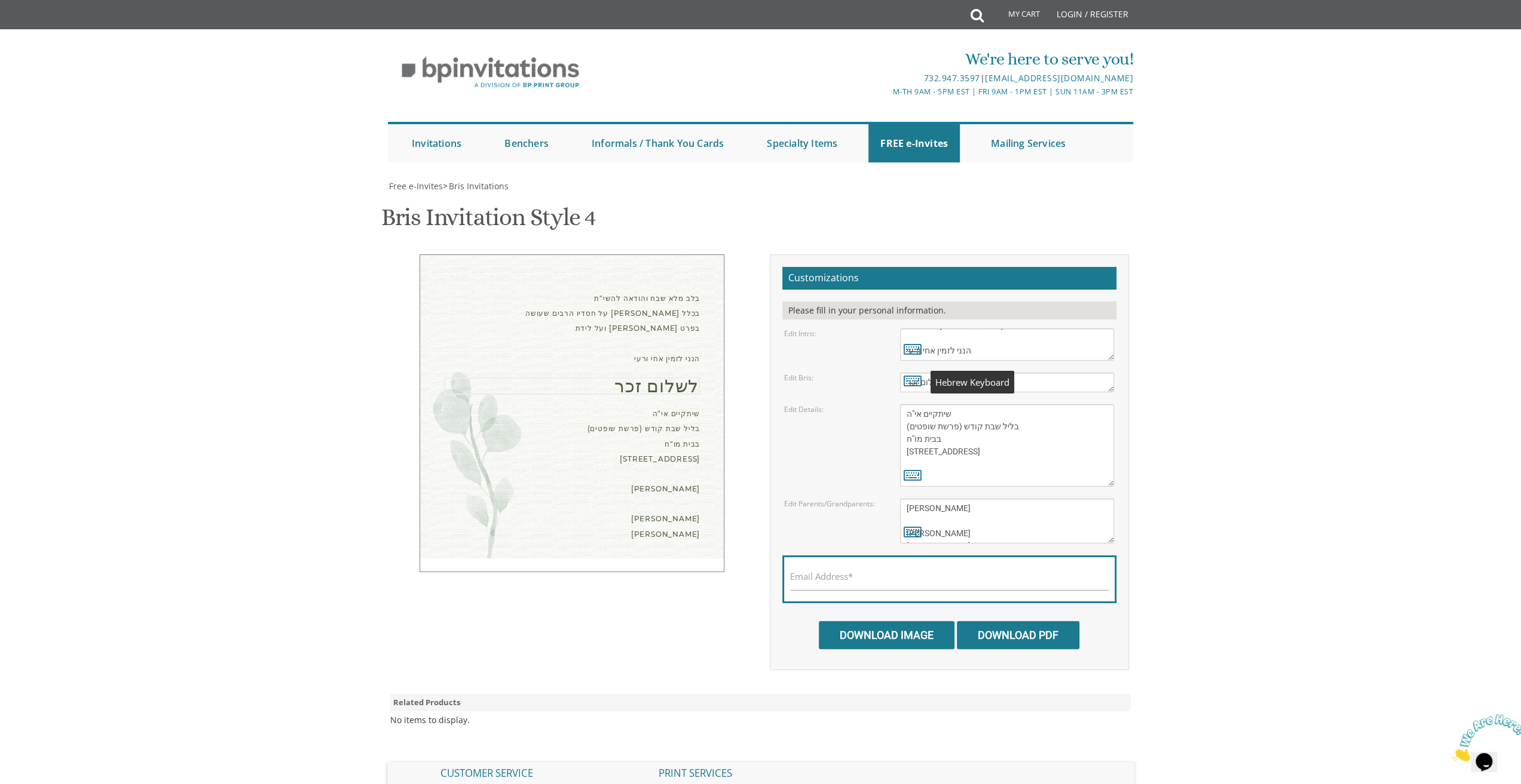
drag, startPoint x: 924, startPoint y: 378, endPoint x: 832, endPoint y: 372, distance: 92.2
click at [832, 372] on div "Edit Bris: Bris" at bounding box center [948, 382] width 348 height 20
drag, startPoint x: 994, startPoint y: 457, endPoint x: 855, endPoint y: 395, distance: 152.2
click at [855, 395] on form "Customizations Please fill in your personal information. Edit Intro: With grati…" at bounding box center [949, 458] width 334 height 383
click at [996, 510] on textarea "Eli and Devorah Green Efraim and Dena Green Dovid and Leah Goldberg" at bounding box center [1007, 521] width 214 height 45
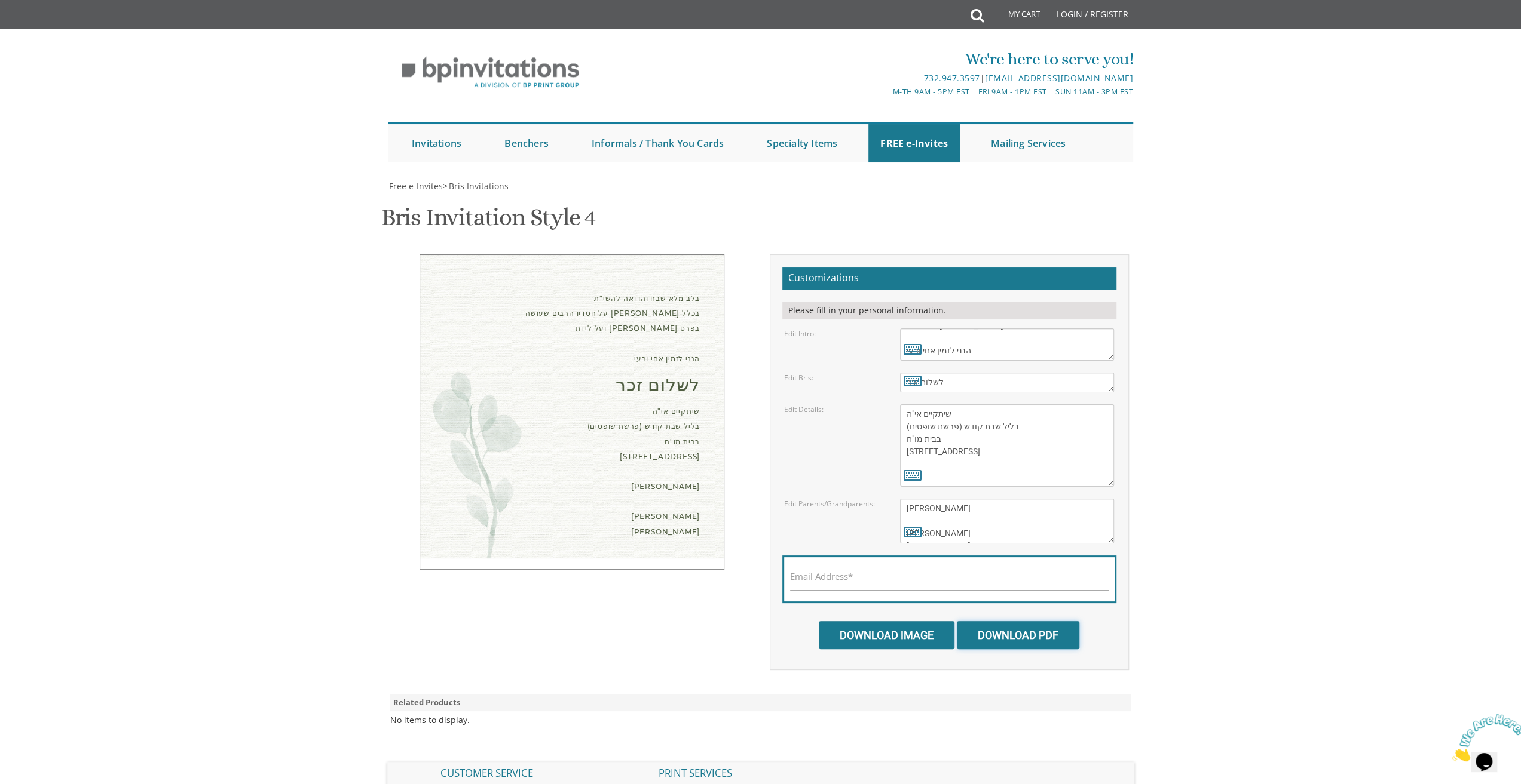
click at [1048, 633] on input "Download PDF" at bounding box center [1018, 636] width 123 height 28
click at [813, 576] on label "Email Address*" at bounding box center [821, 577] width 62 height 12
click at [873, 558] on div "Email Address*" at bounding box center [949, 579] width 334 height 48
click at [869, 576] on input "Email Address*" at bounding box center [949, 583] width 319 height 15
type input "zrlakewood@gmail.com"
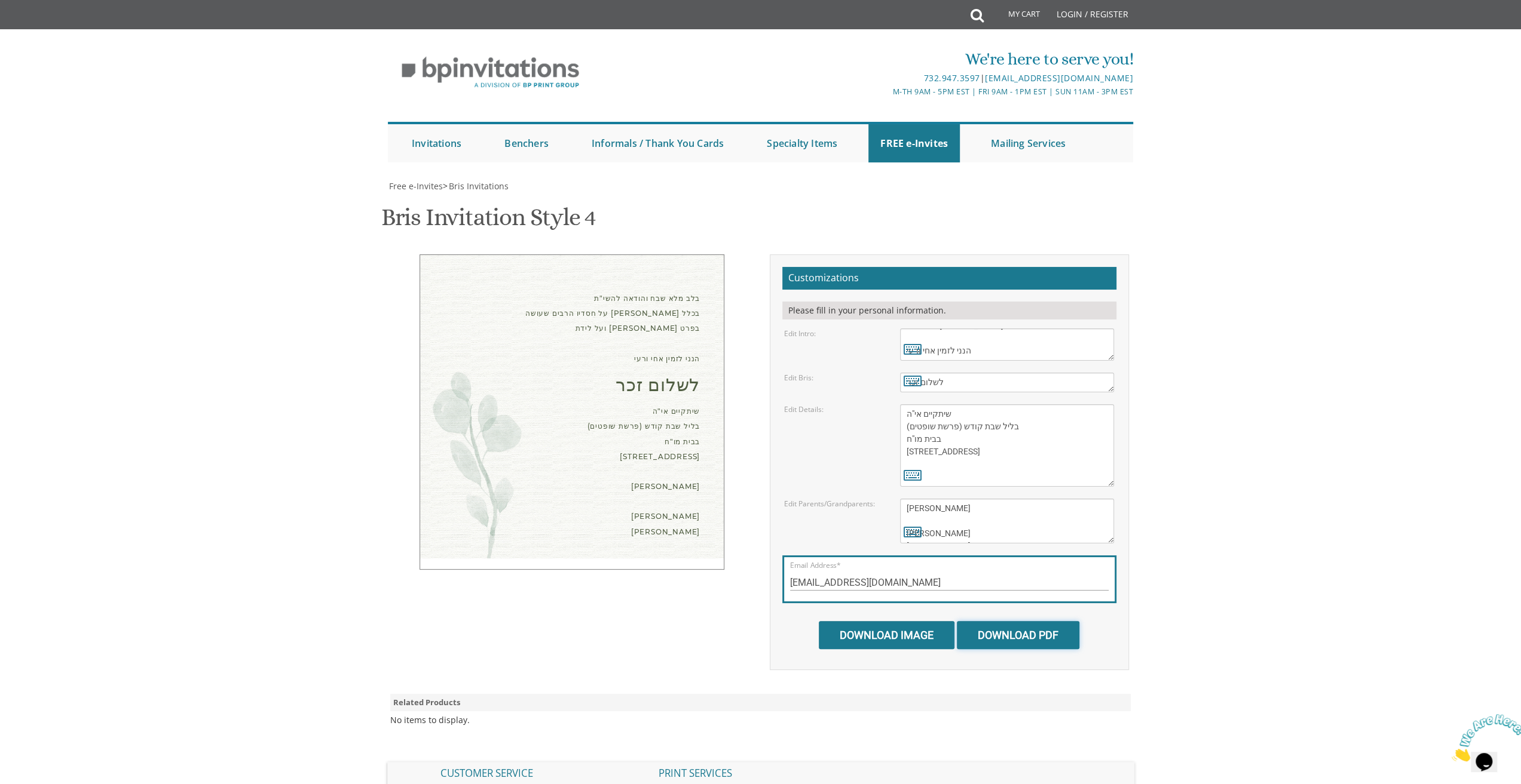
click at [1002, 634] on input "Download PDF" at bounding box center [1018, 636] width 123 height 28
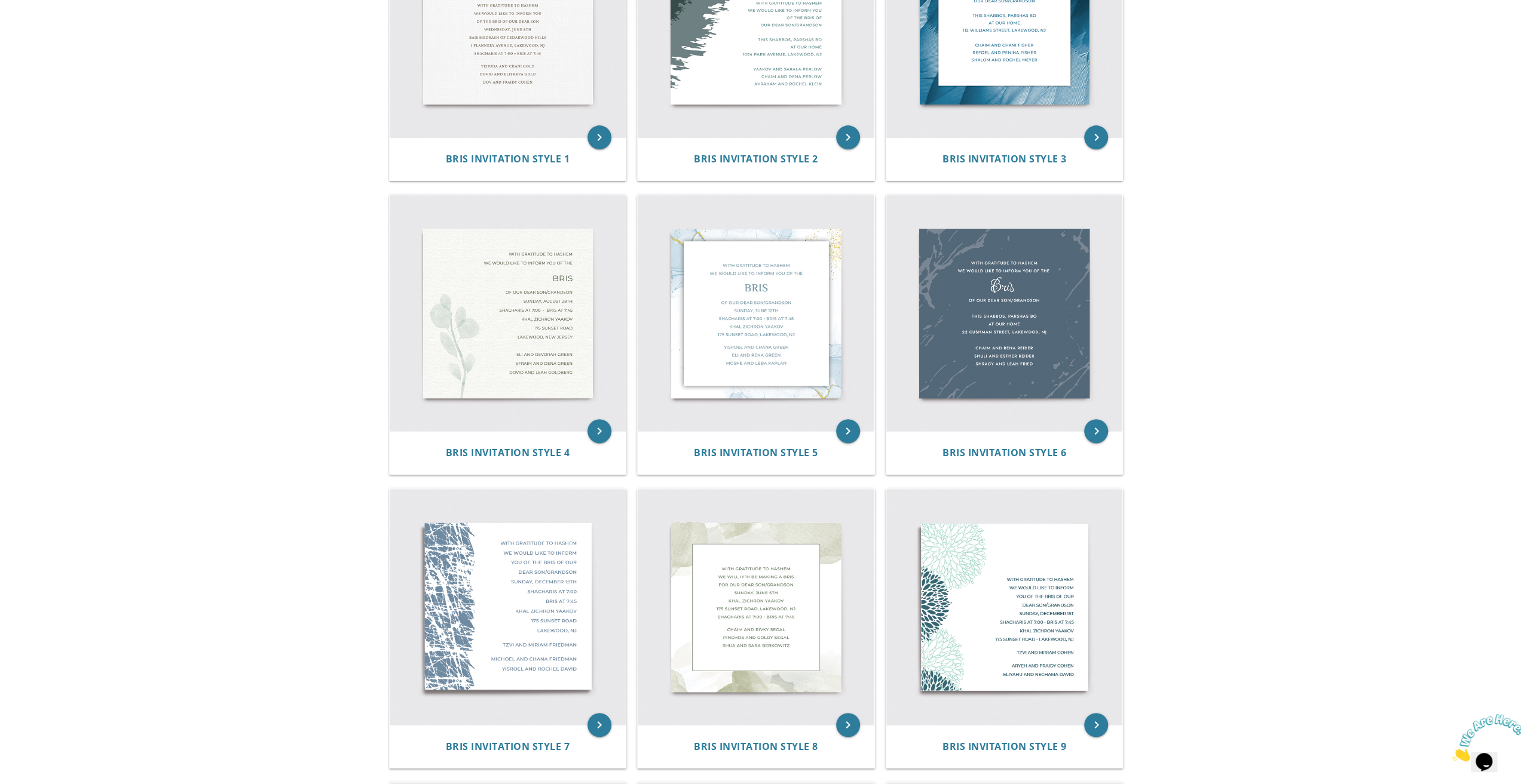
click at [1237, 435] on body "My Cart Total: View Cart Item(s) Submit My Cart Total: View Cart Item(s) Login …" at bounding box center [760, 626] width 1521 height 1969
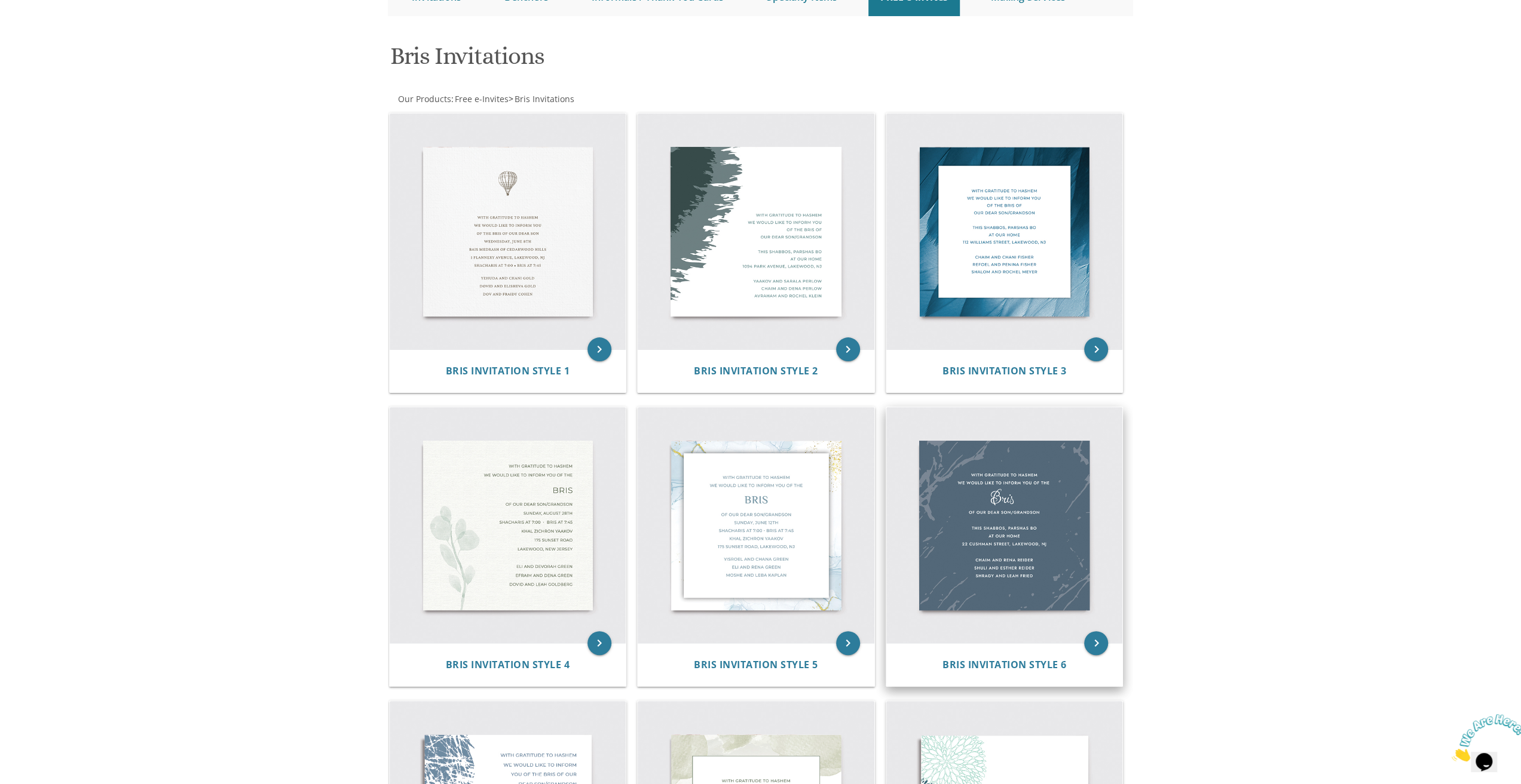
scroll to position [119, 0]
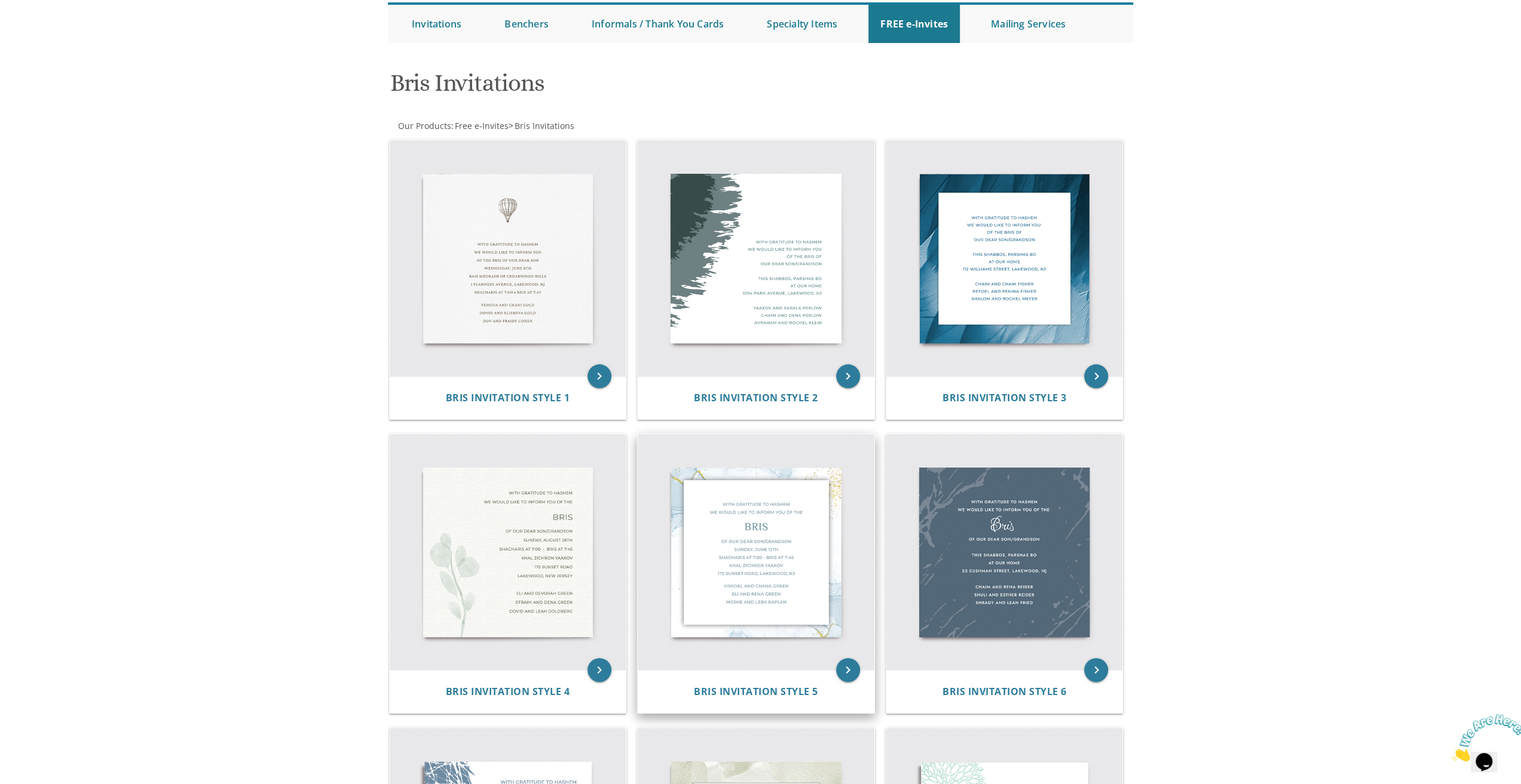
click at [798, 571] on img at bounding box center [755, 552] width 237 height 237
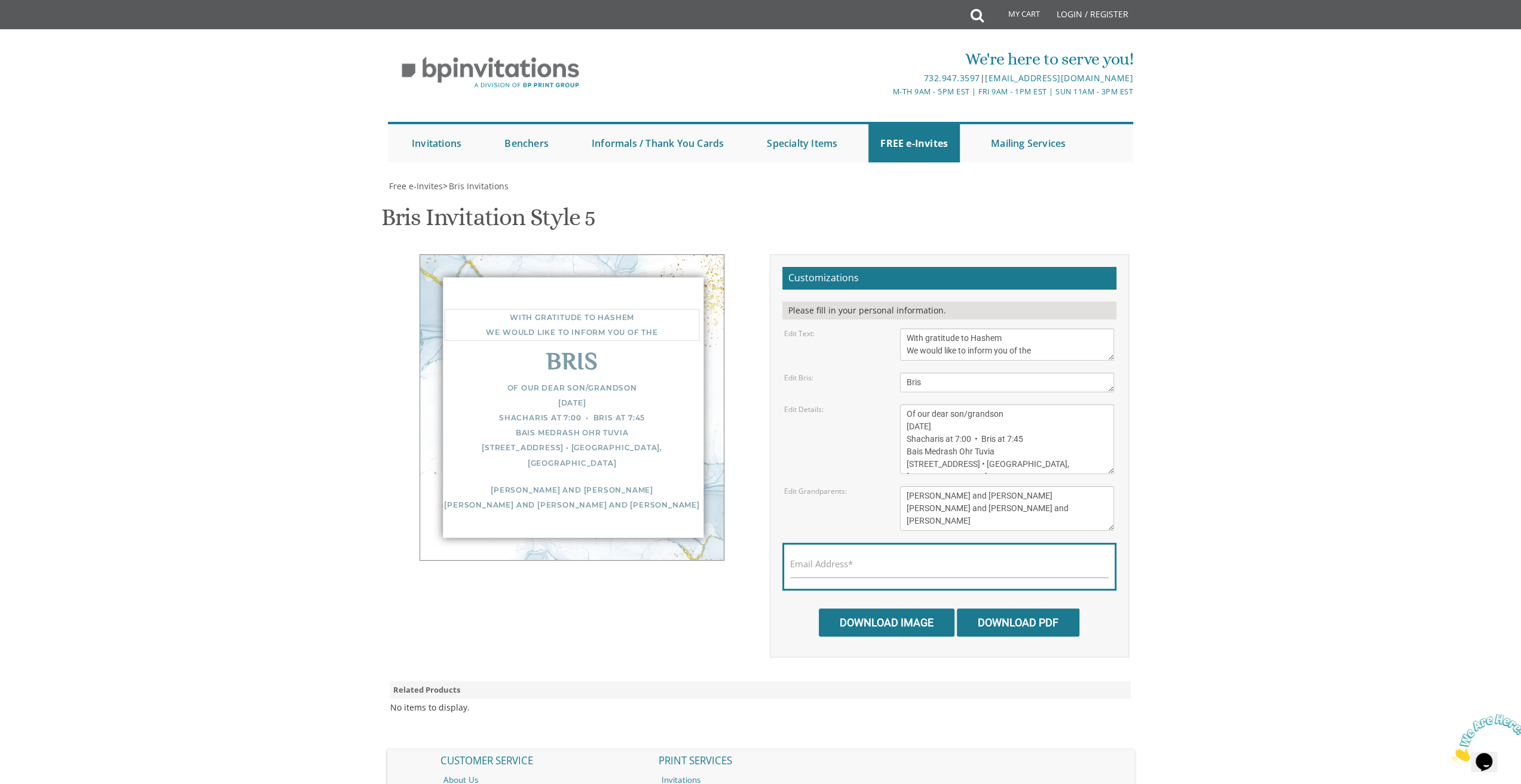
click at [1041, 352] on textarea "With gratitude to Hashem We would like to inform you of the" at bounding box center [1007, 344] width 214 height 32
drag, startPoint x: 907, startPoint y: 339, endPoint x: 1093, endPoint y: 377, distance: 189.8
click at [1093, 377] on form "Customizations Please fill in your personal information. Edit Text: With gratit…" at bounding box center [949, 452] width 334 height 370
paste textarea "בלב מלא שבח והודאה להשי"ת על חסדיו הרבים שעושה עמי בכלל ועל לידת בני בכורי בפרט…"
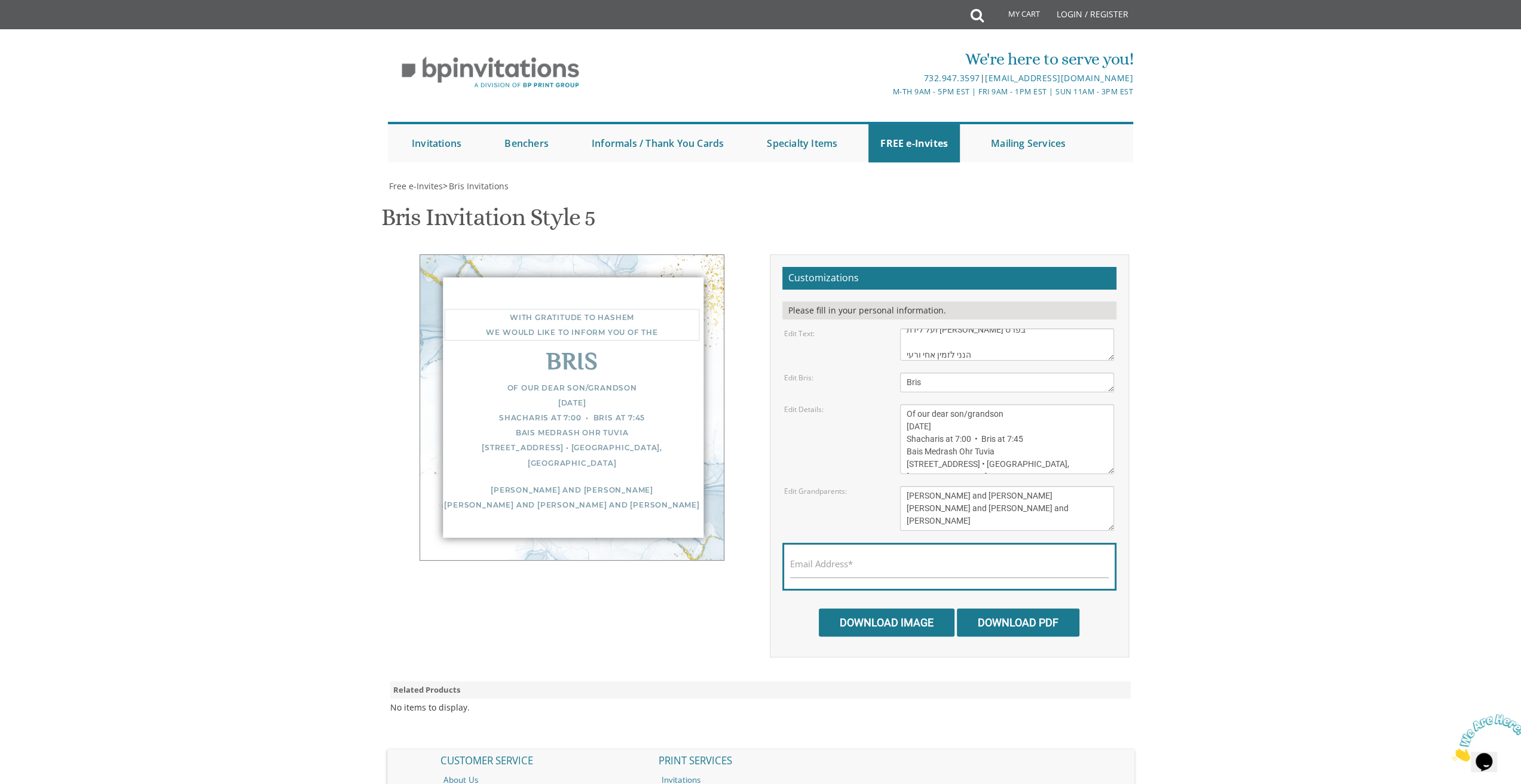
type textarea "בלב מלא שבח והודאה להשי"ת על חסדיו הרבים שעושה עמי בכלל ועל לידת בני בכורי בפרט…"
click at [975, 563] on input "Email Address*" at bounding box center [949, 570] width 319 height 15
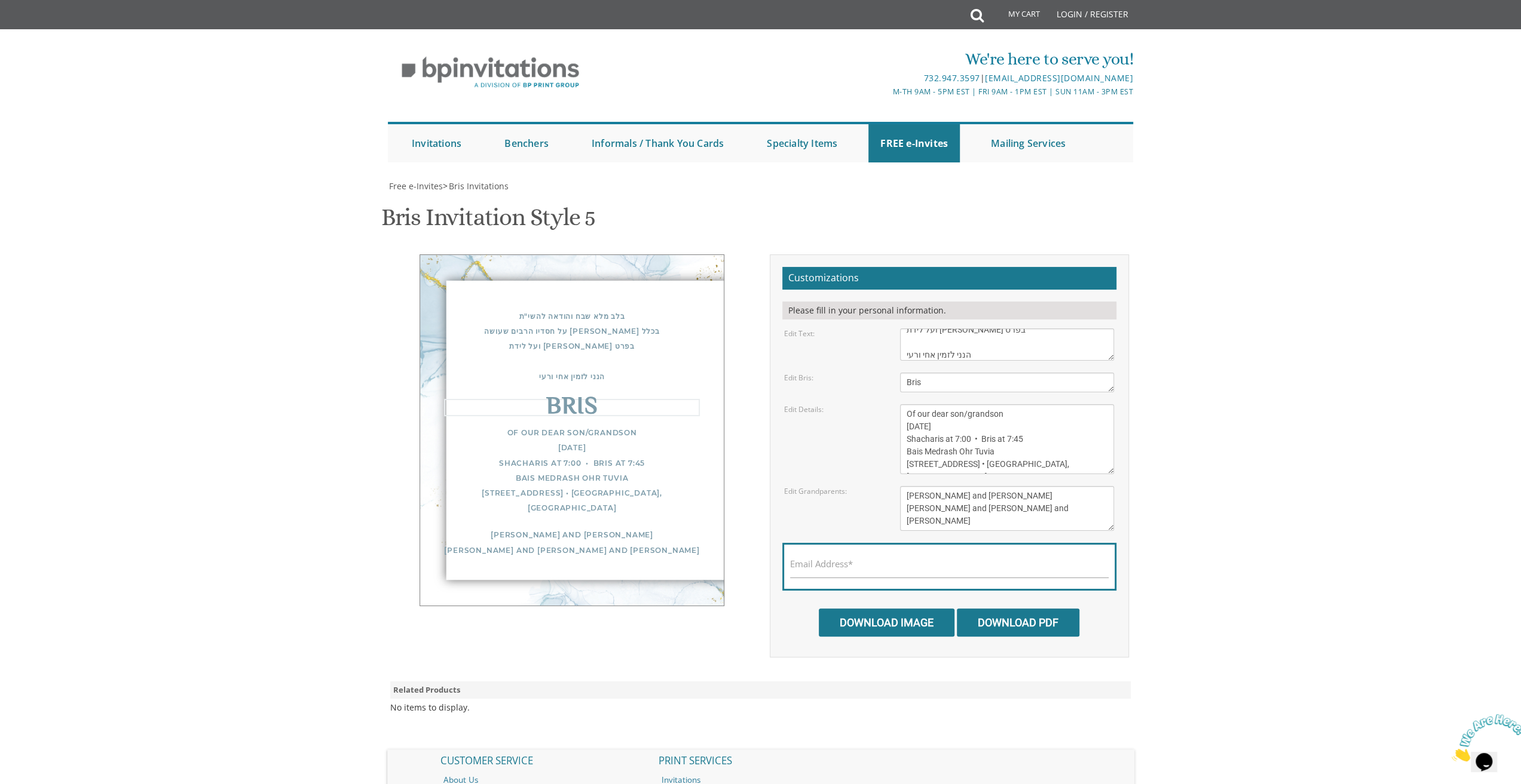
drag, startPoint x: 936, startPoint y: 380, endPoint x: 859, endPoint y: 377, distance: 77.1
click at [859, 377] on div "Edit Bris: Bris" at bounding box center [948, 382] width 348 height 20
paste textarea "לשלום זכר"
type textarea "לשלום זכר"
click at [968, 429] on textarea "Of our dear son/grandson Sunday, December 1st Shacharis at 7:00 • Bris at 7:45 …" at bounding box center [1007, 440] width 214 height 70
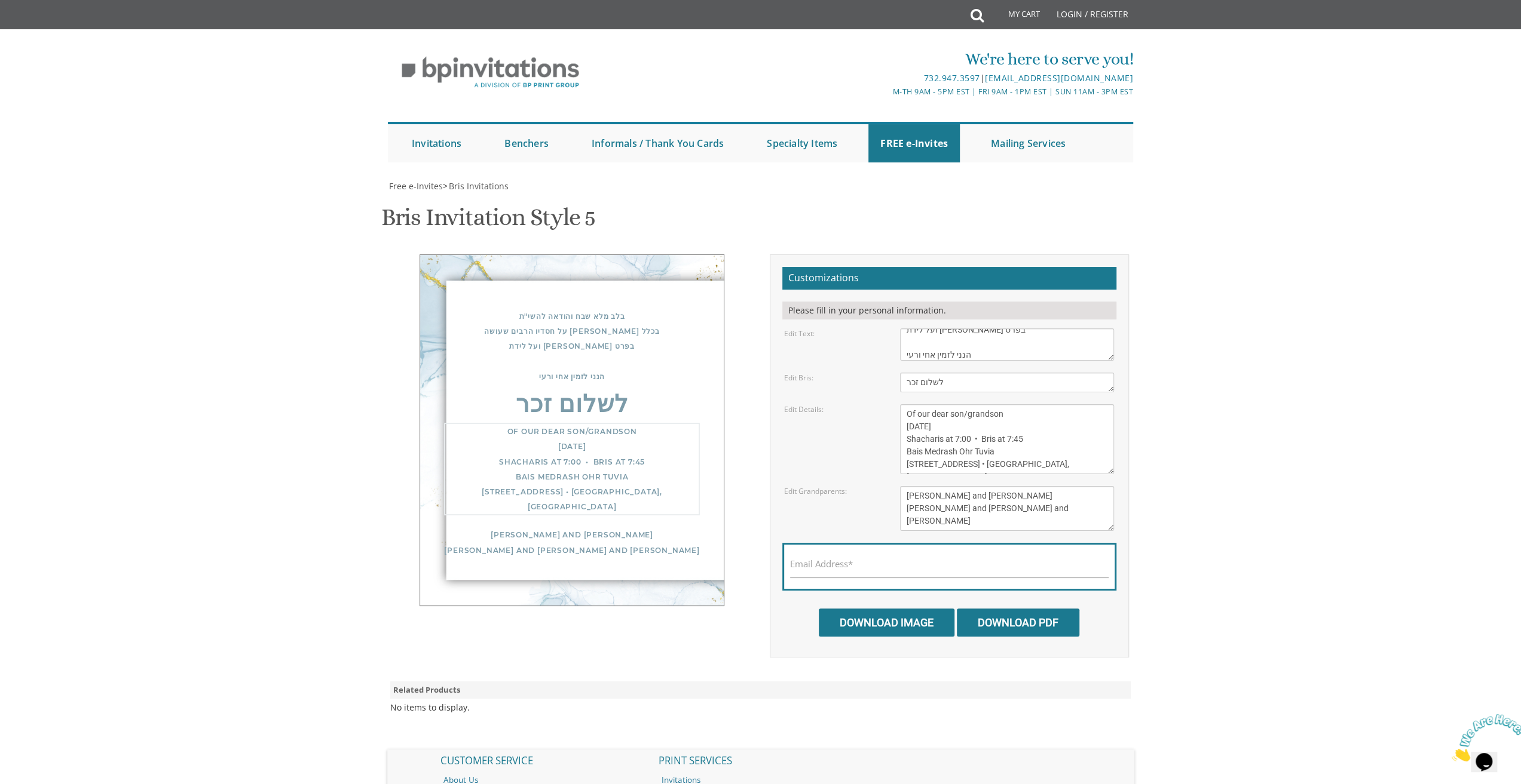
drag, startPoint x: 1060, startPoint y: 469, endPoint x: 872, endPoint y: 411, distance: 196.7
click at [872, 411] on div "Edit Details: Of our dear son/grandson Sunday, December 1st Shacharis at 7:00 •…" at bounding box center [948, 440] width 348 height 70
paste textarea "שיתקיים אי"ה בליל שבת קודש (פרשת שופטים) בבית מו"ח 131 Flintlock Drive"
type textarea "שיתקיים אי"ה בליל שבת קודש (פרשת שופטים) בבית מו"ח 131 Flintlock Drive"
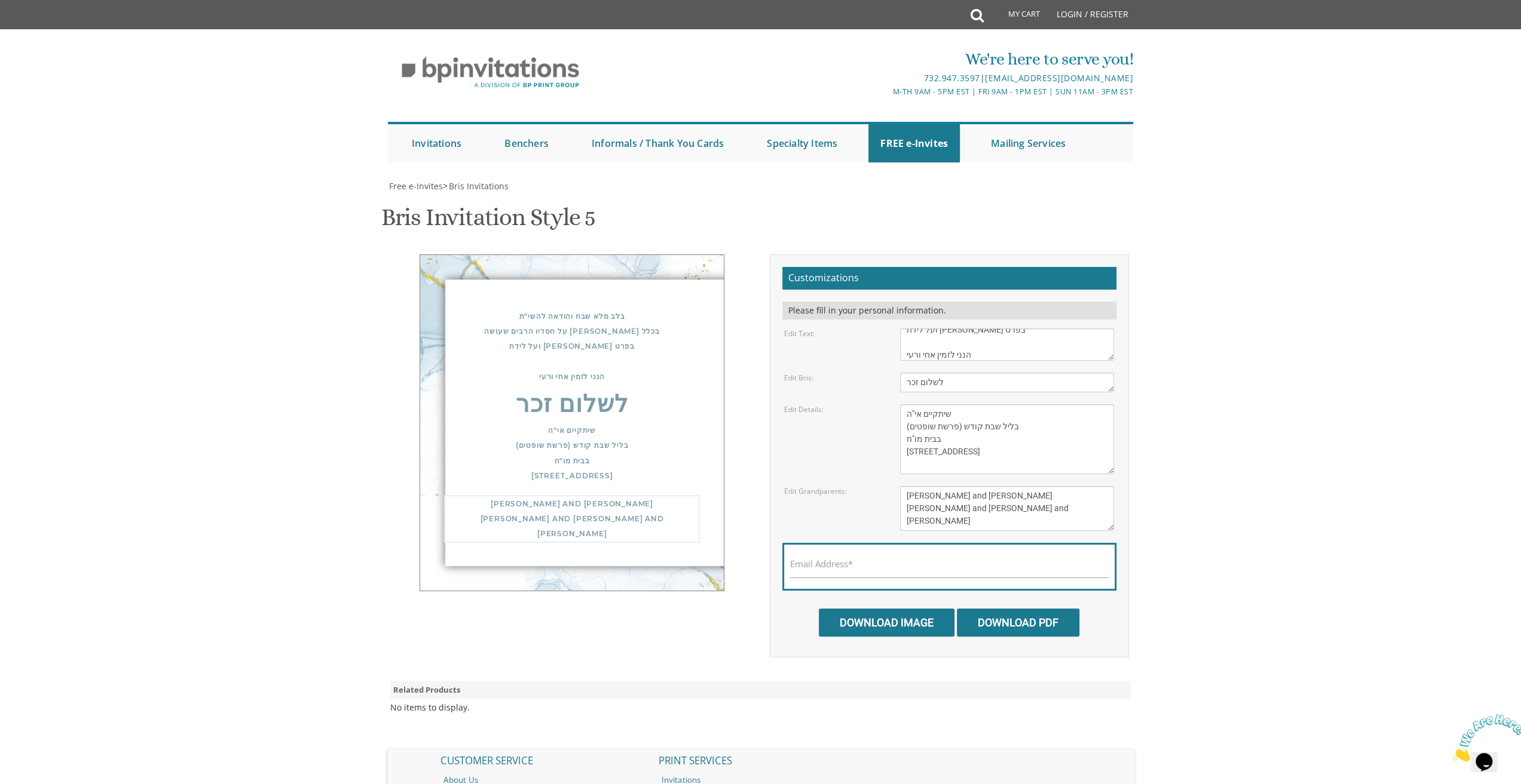
click at [986, 508] on textarea "Yisroel and Chana Green Eli and Rena Green Moshe and Leba Kaplan" at bounding box center [1007, 508] width 214 height 45
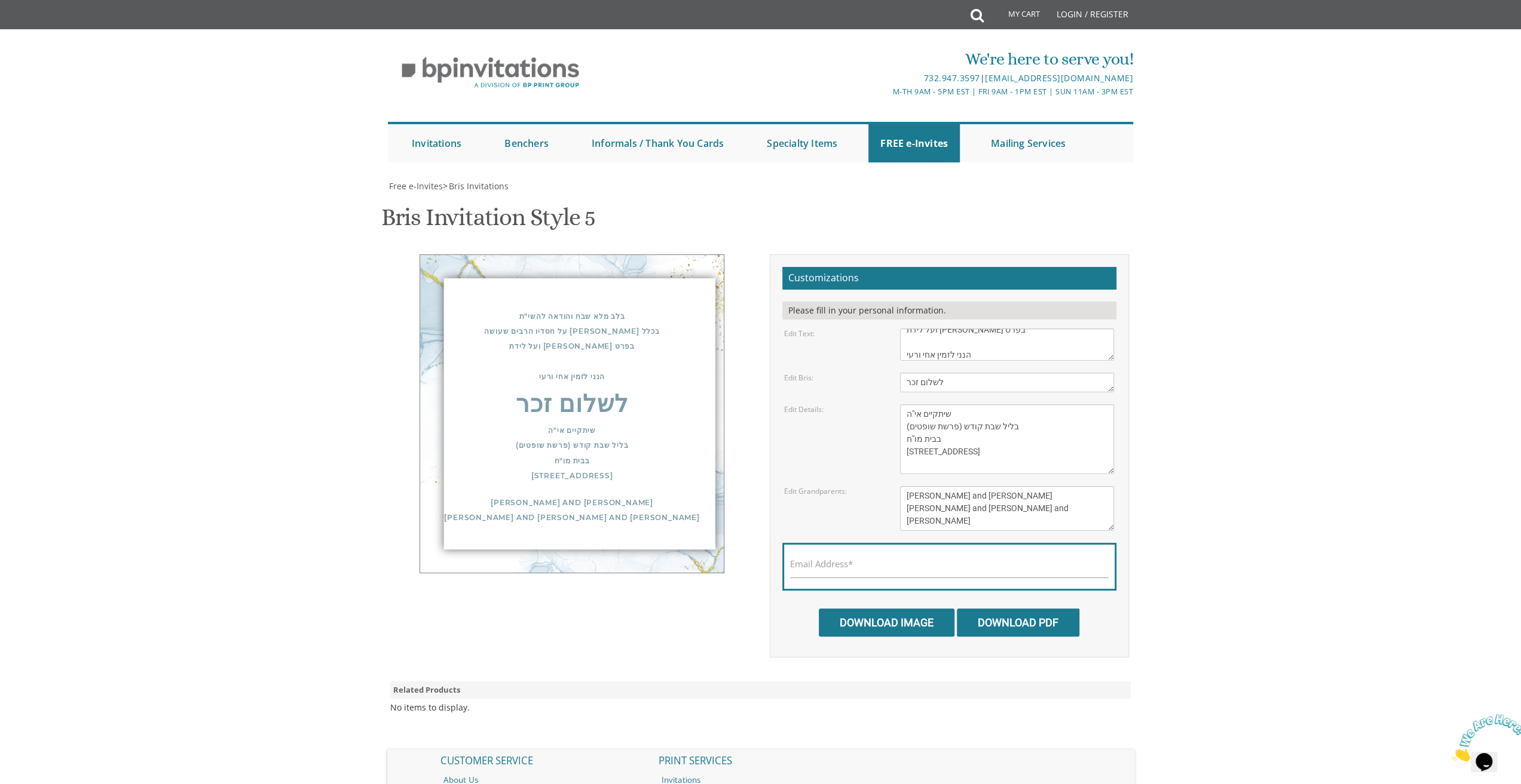
click at [1040, 504] on textarea "Yisroel and Chana Green Eli and Rena Green Moshe and Leba Kaplan" at bounding box center [1007, 508] width 214 height 45
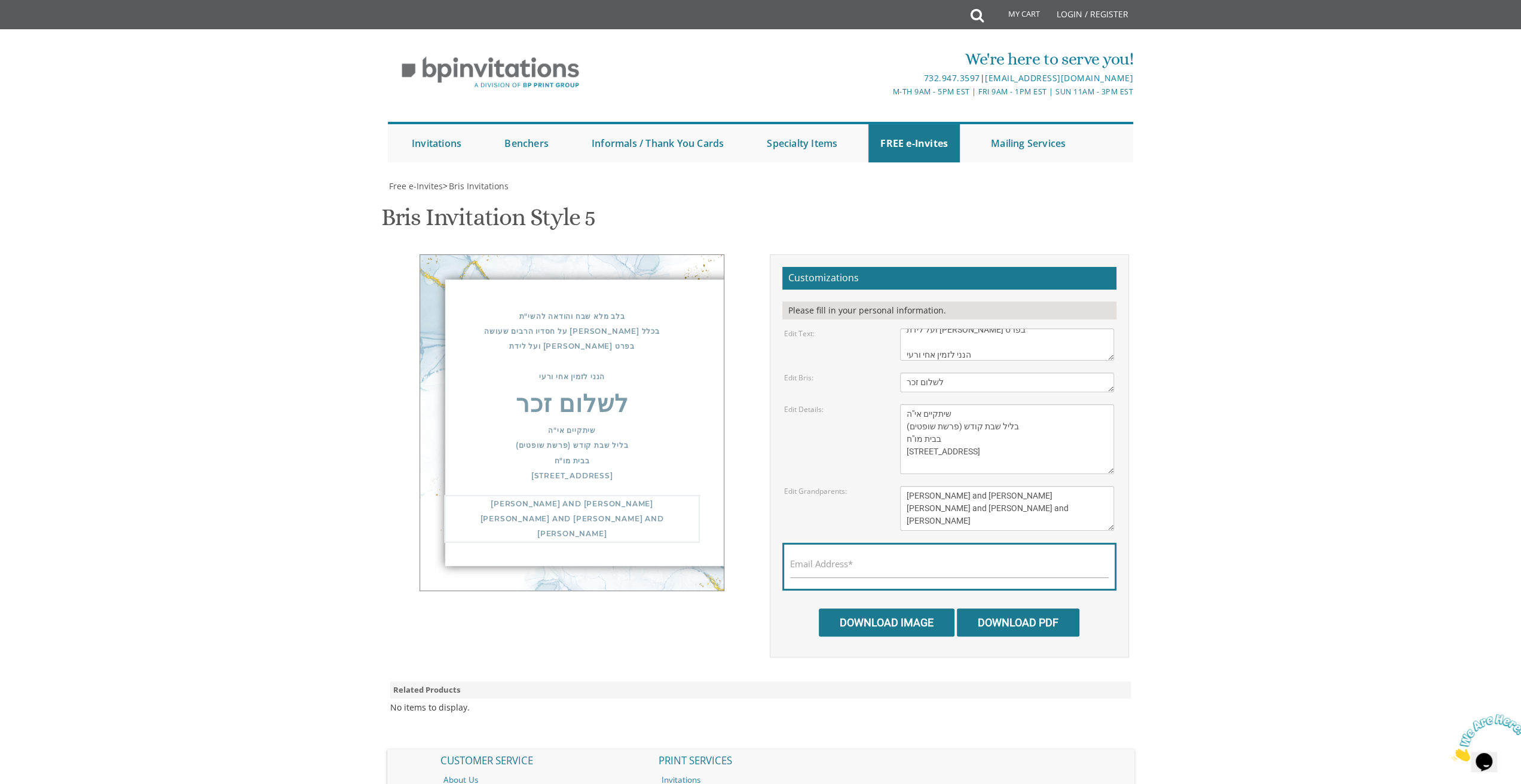
paste textarea "אלימלך הכהן קאהן יעקב הכהן קאהן זאב ראטה"
type textarea "אלימלך הכהן קאהן יעקב הכהן קאהן זאב ראטה"
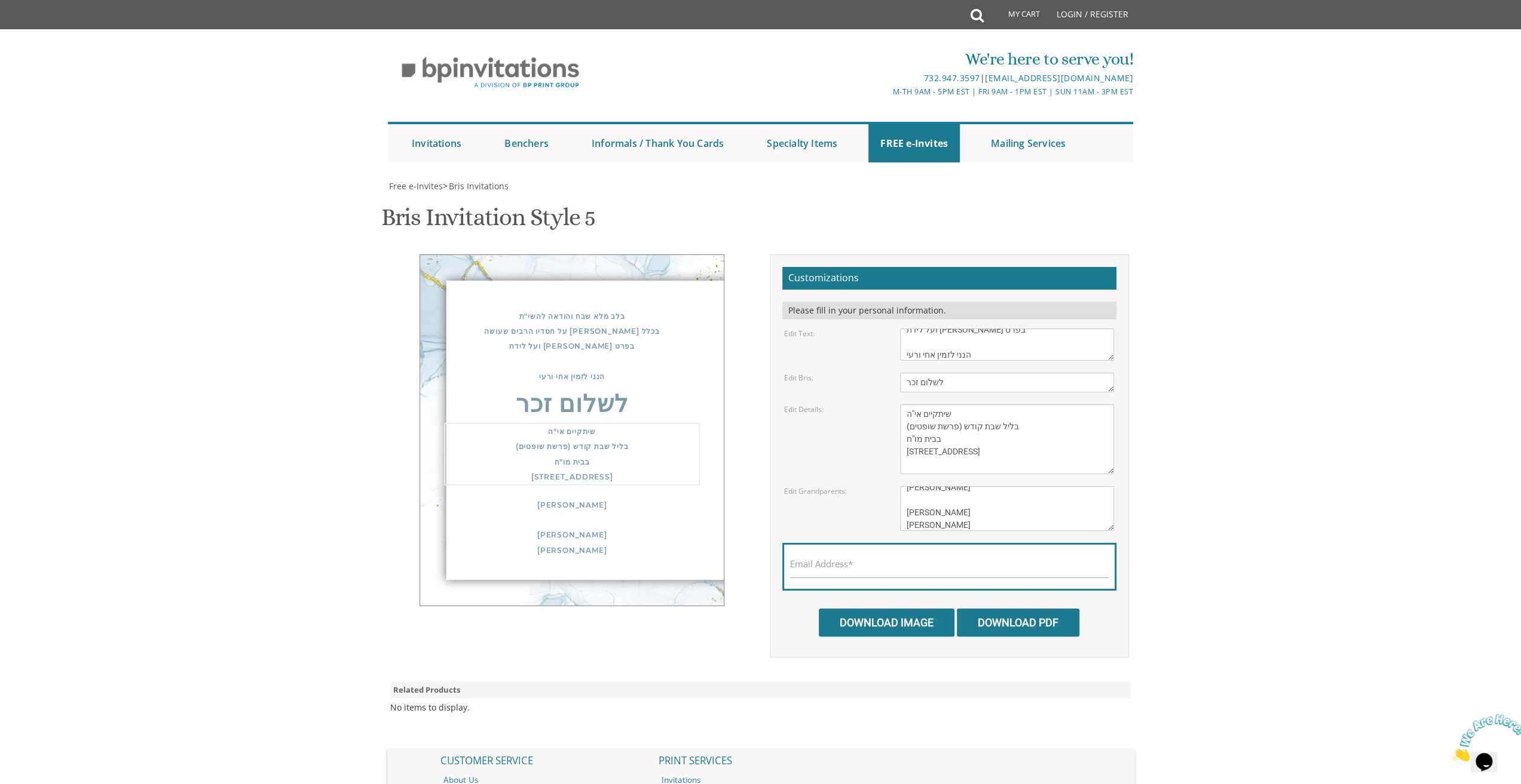
click at [1000, 415] on textarea "Of our dear son/grandson Sunday, December 1st Shacharis at 7:00 • Bris at 7:45 …" at bounding box center [1007, 440] width 214 height 70
click at [673, 668] on div "Free e-Invites > Bris Invitations Bris Invitation Style 5 SKU: bris5 בלב מלא שב…" at bounding box center [761, 459] width 745 height 558
drag, startPoint x: 246, startPoint y: 301, endPoint x: 251, endPoint y: 297, distance: 6.4
